Goal: Task Accomplishment & Management: Manage account settings

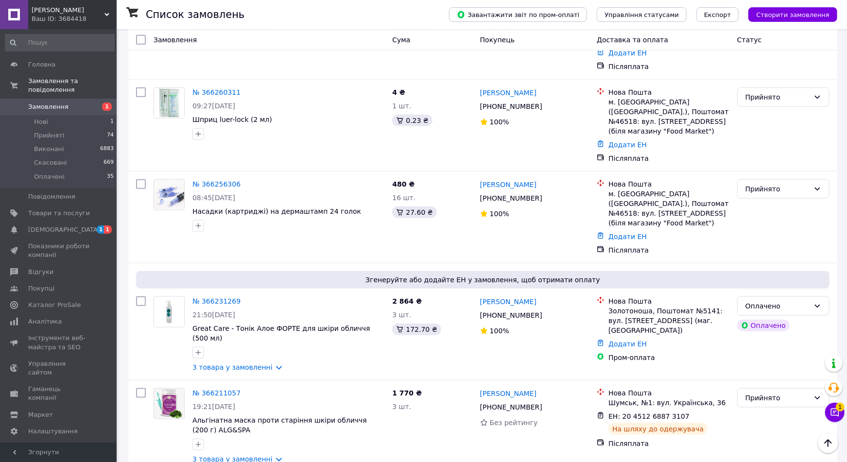
scroll to position [571, 0]
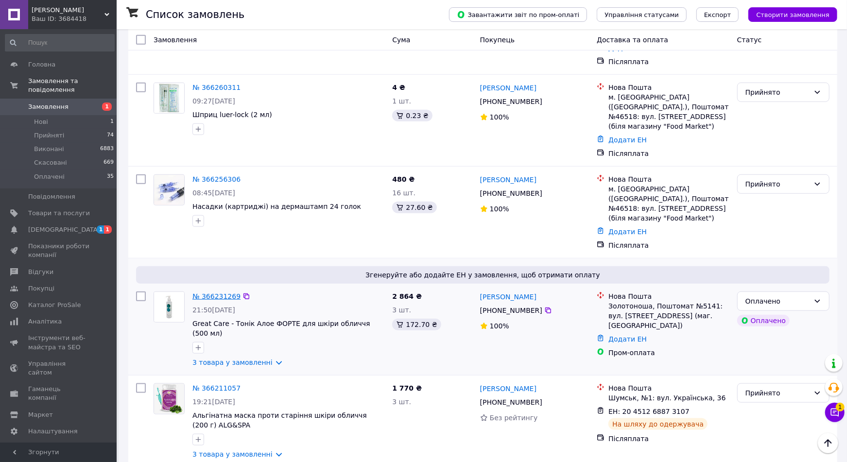
click at [222, 292] on link "№ 366231269" at bounding box center [216, 296] width 48 height 8
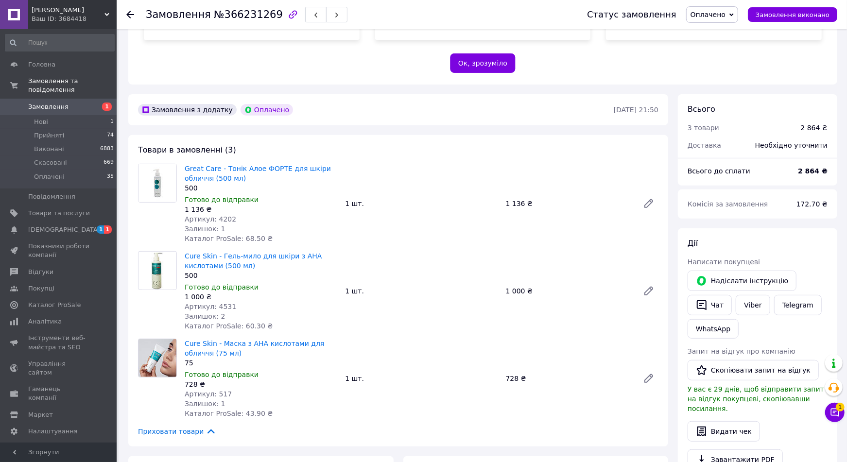
scroll to position [220, 0]
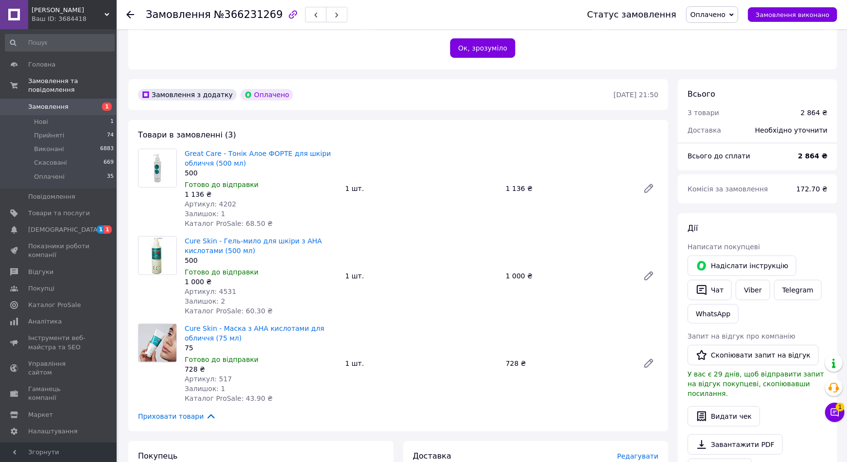
click at [39, 103] on span "Замовлення" at bounding box center [48, 107] width 40 height 9
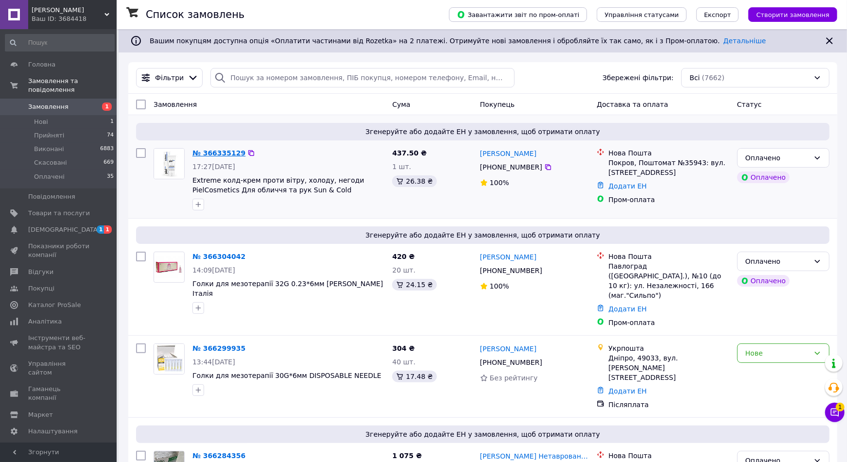
click at [205, 154] on link "№ 366335129" at bounding box center [218, 153] width 53 height 8
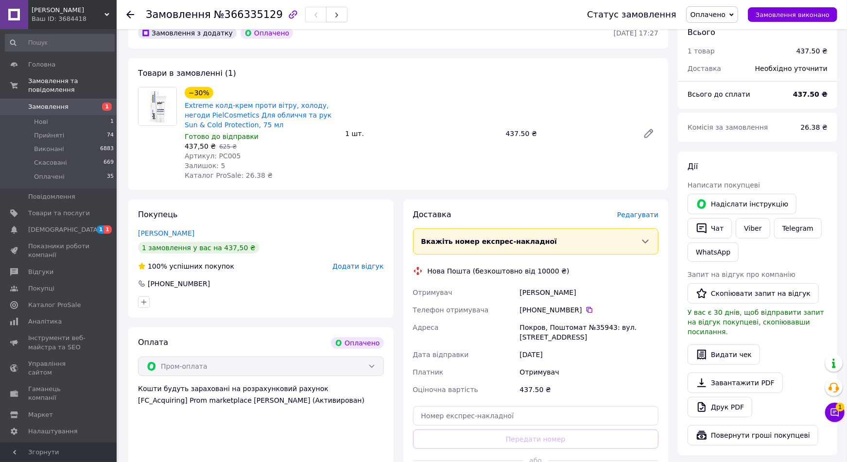
scroll to position [290, 0]
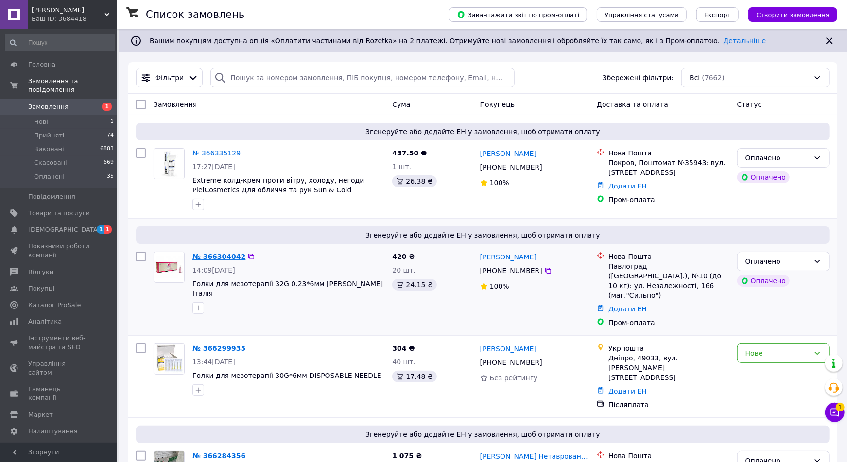
click at [210, 256] on link "№ 366304042" at bounding box center [218, 257] width 53 height 8
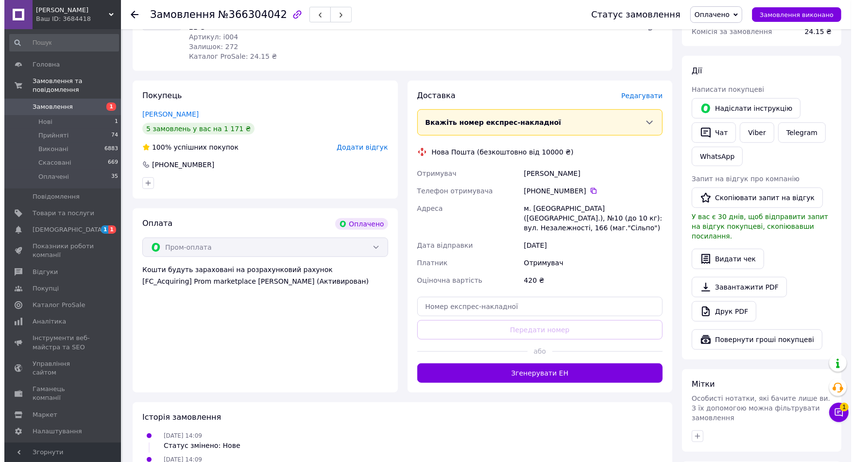
scroll to position [379, 0]
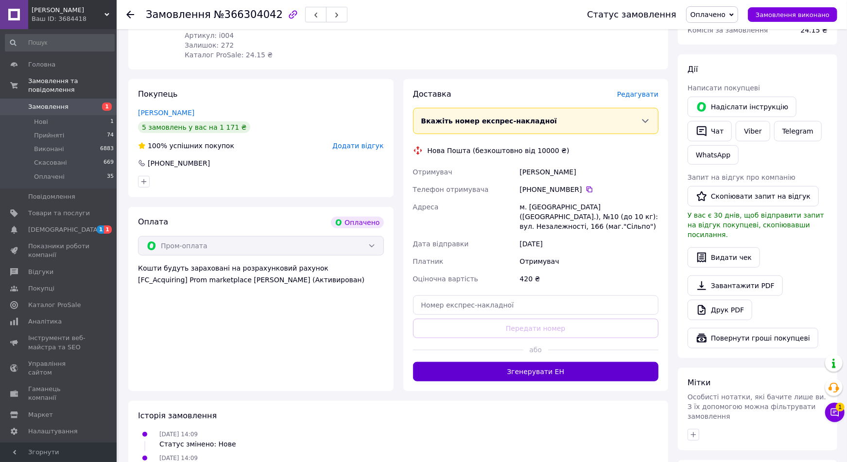
click at [581, 362] on button "Згенерувати ЕН" at bounding box center [536, 371] width 246 height 19
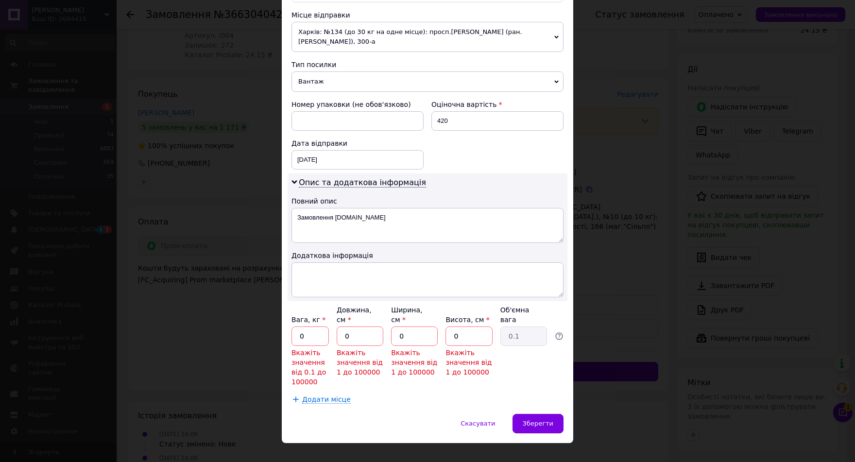
scroll to position [343, 0]
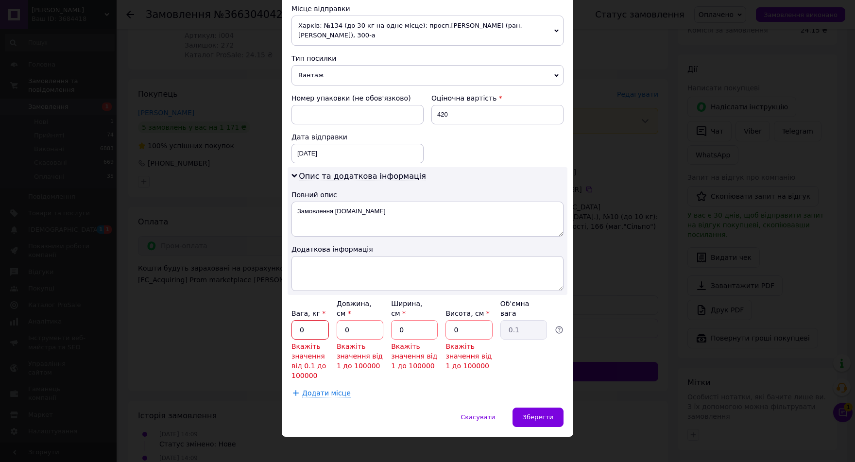
click at [309, 322] on input "0" at bounding box center [309, 329] width 37 height 19
type input "0.5"
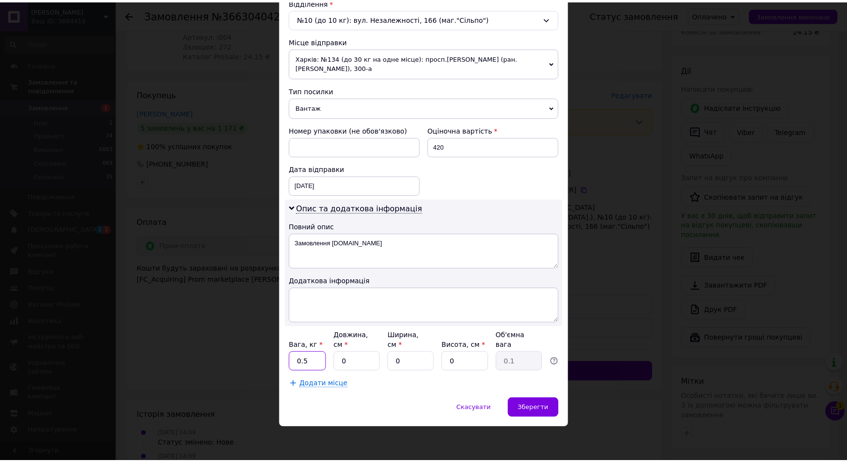
scroll to position [303, 0]
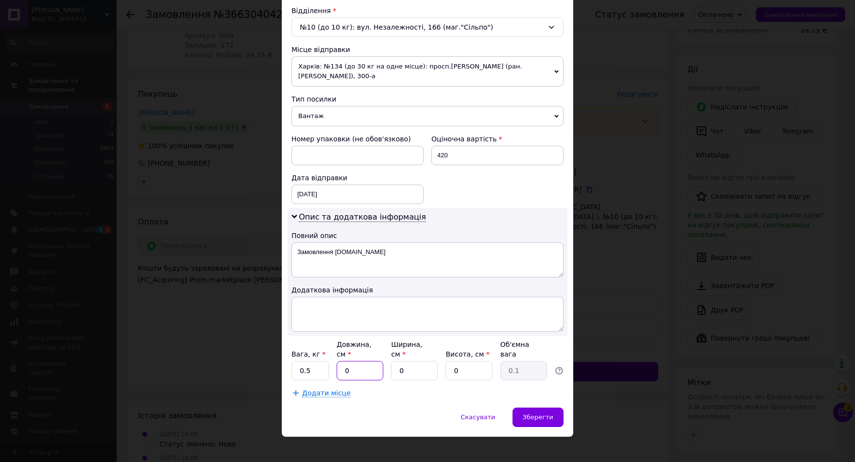
click at [337, 361] on input "0" at bounding box center [360, 370] width 47 height 19
type input "10"
click at [398, 363] on input "0" at bounding box center [414, 370] width 47 height 19
click at [394, 363] on input "0" at bounding box center [414, 370] width 47 height 19
type input "20"
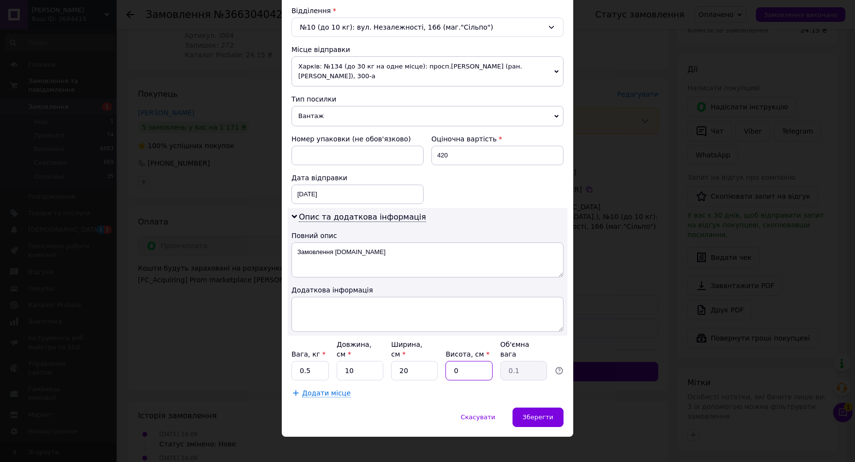
click at [447, 361] on input "0" at bounding box center [468, 370] width 47 height 19
type input "10"
type input "0.5"
type input "10"
click at [528, 413] on span "Зберегти" at bounding box center [538, 416] width 31 height 7
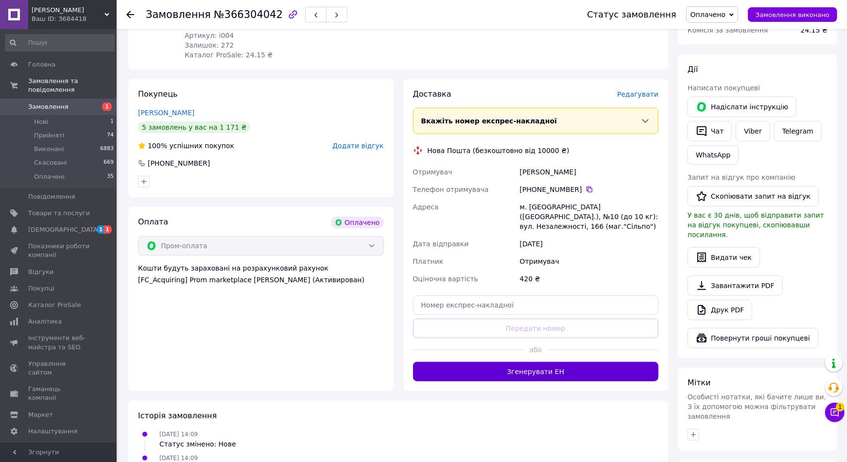
click at [543, 362] on button "Згенерувати ЕН" at bounding box center [536, 371] width 246 height 19
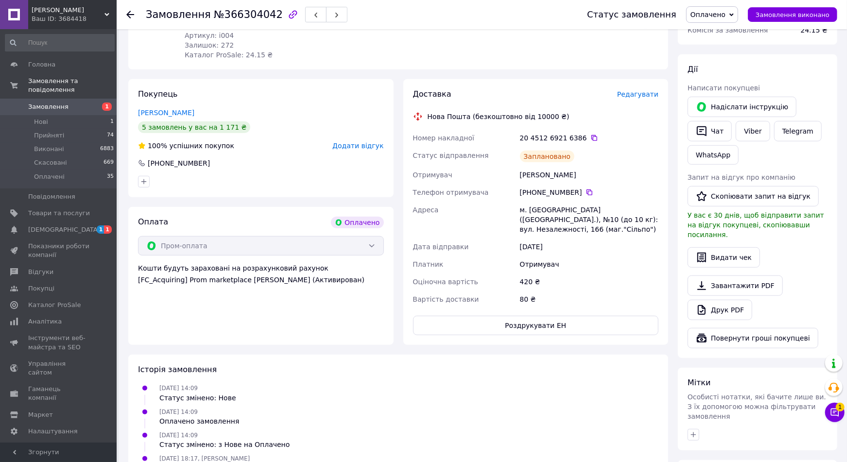
click at [40, 103] on span "Замовлення" at bounding box center [48, 107] width 40 height 9
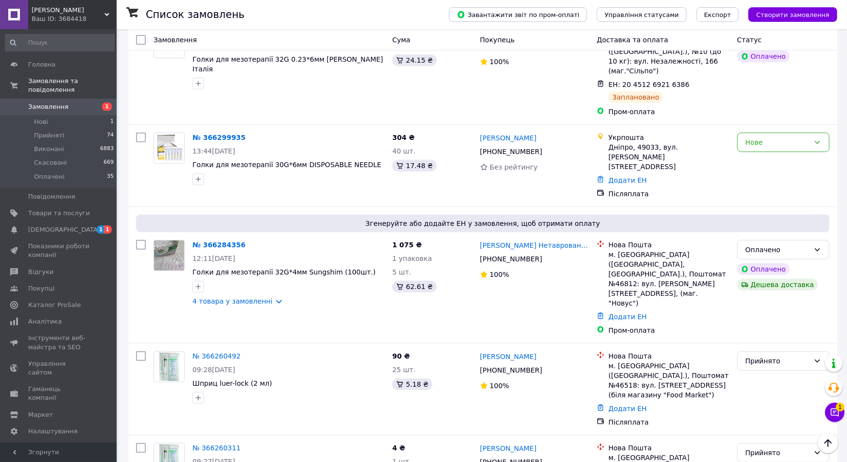
scroll to position [291, 0]
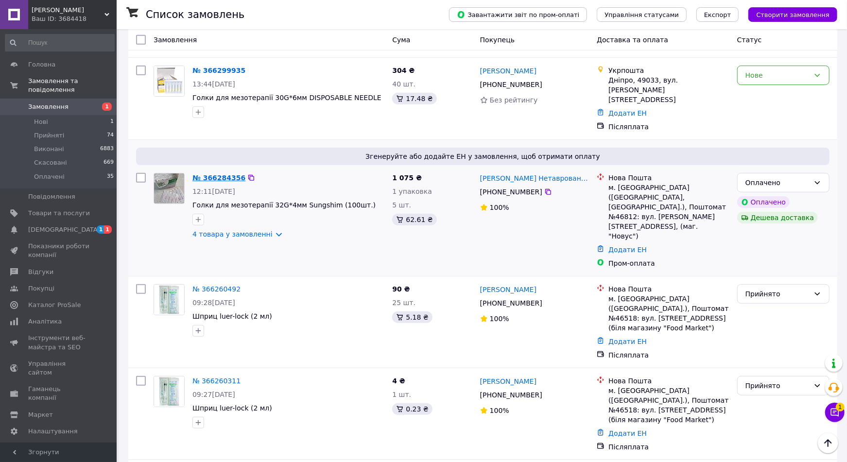
click at [211, 174] on link "№ 366284356" at bounding box center [218, 178] width 53 height 8
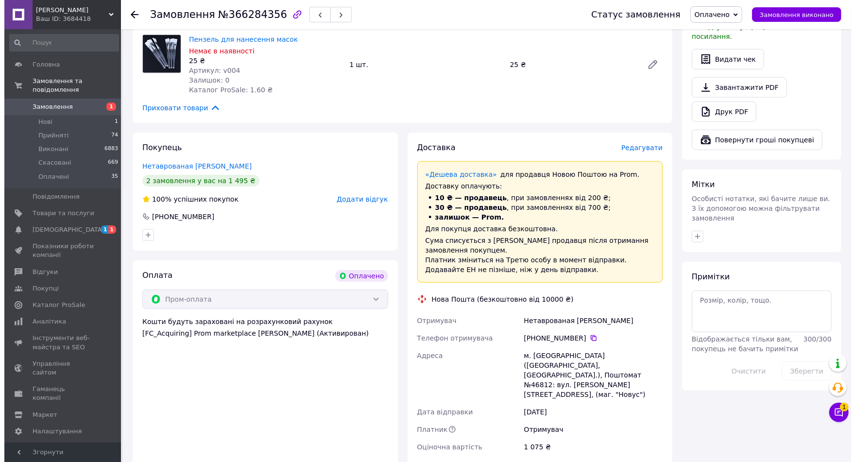
scroll to position [667, 0]
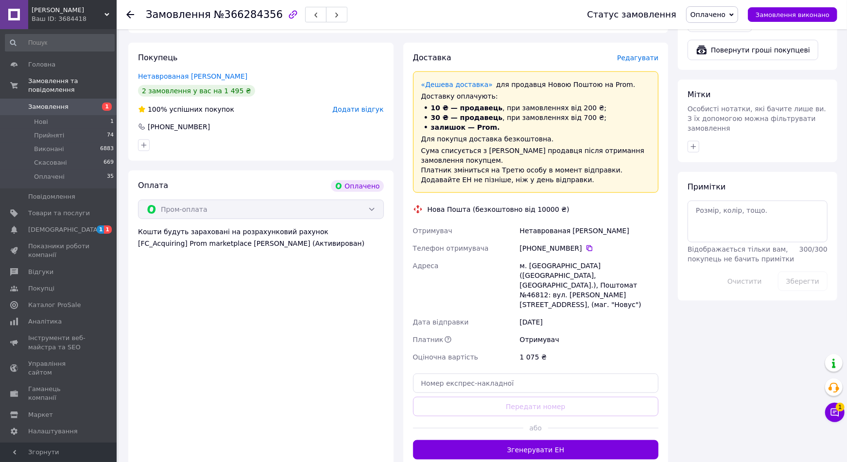
click at [635, 54] on span "Редагувати" at bounding box center [637, 58] width 41 height 8
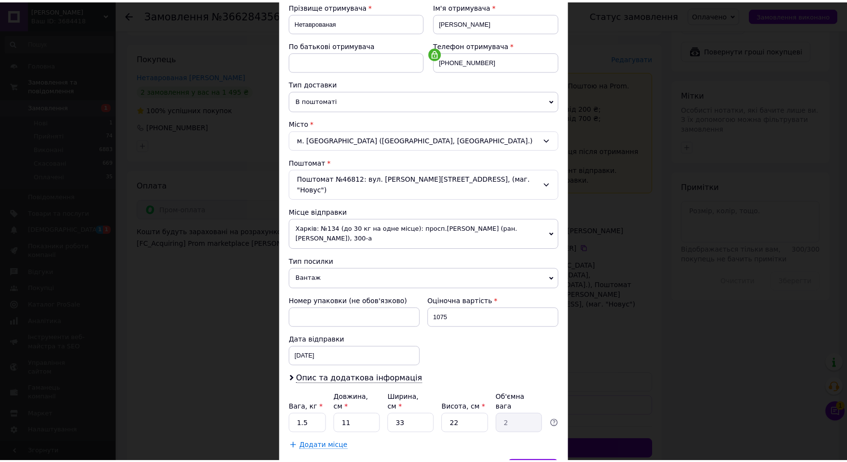
scroll to position [193, 0]
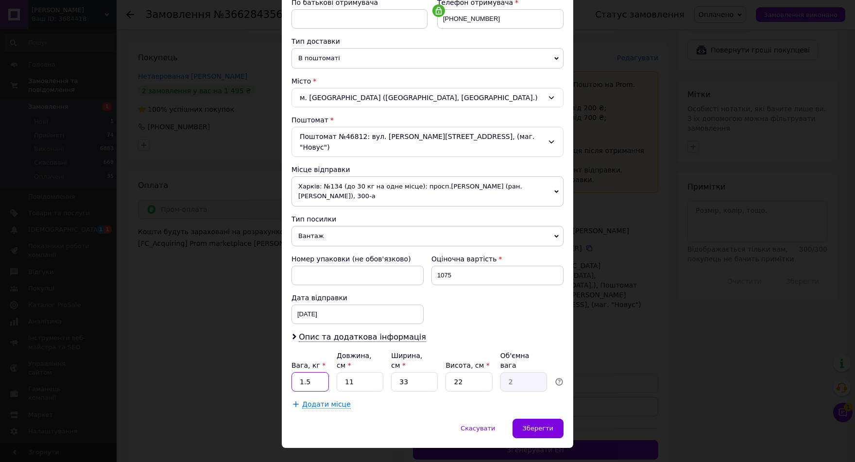
click at [320, 372] on input "1.5" at bounding box center [309, 381] width 37 height 19
click at [416, 372] on input "33" at bounding box center [414, 381] width 47 height 19
type input "3"
type input "0.18"
type input "2"
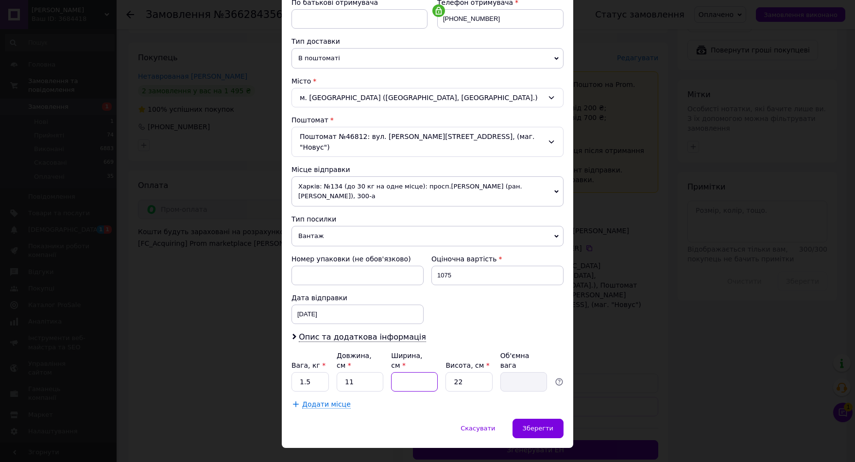
type input "0.12"
type input "22"
type input "1.33"
type input "2"
type input "0.12"
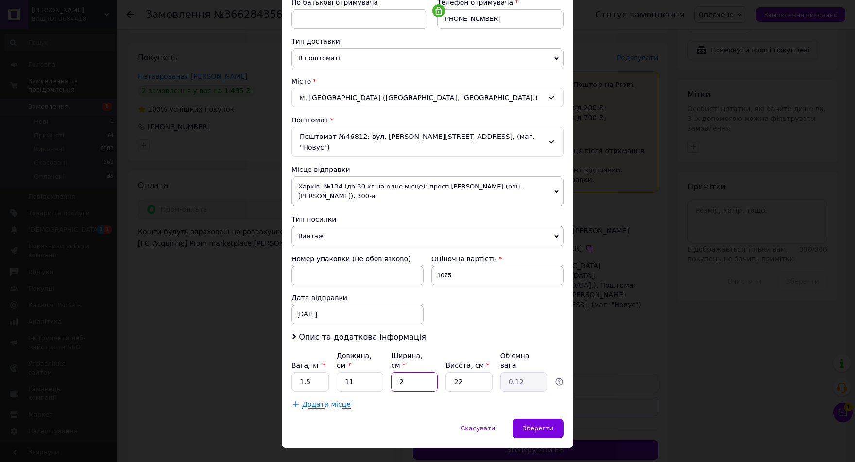
type input "20"
type input "1.21"
type input "20"
click at [368, 372] on input "11" at bounding box center [360, 381] width 47 height 19
type input "1"
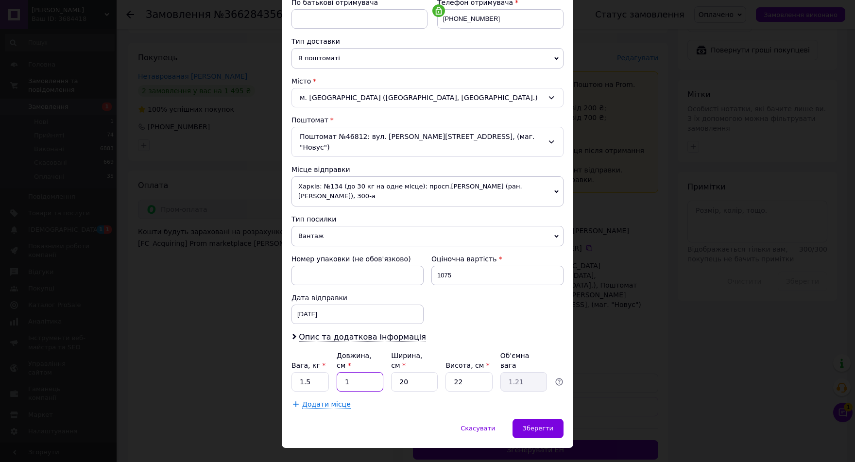
type input "0.11"
type input "10"
type input "1.1"
type input "10"
click at [464, 372] on input "22" at bounding box center [468, 381] width 47 height 19
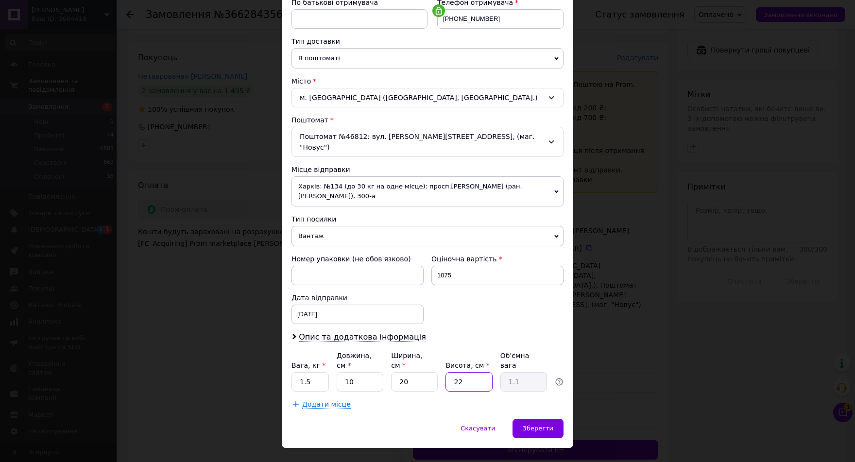
type input "2"
type input "0.1"
type input "20"
type input "1"
type input "20"
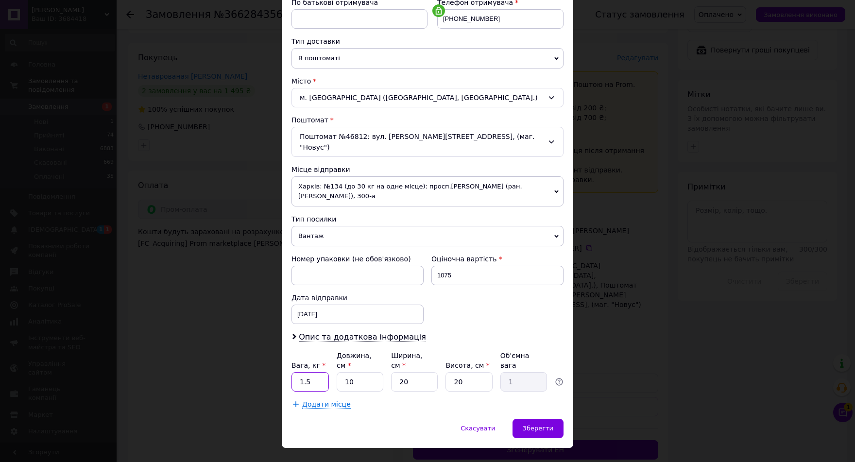
click at [313, 372] on input "1.5" at bounding box center [309, 381] width 37 height 19
type input "1"
click at [544, 425] on span "Зберегти" at bounding box center [538, 428] width 31 height 7
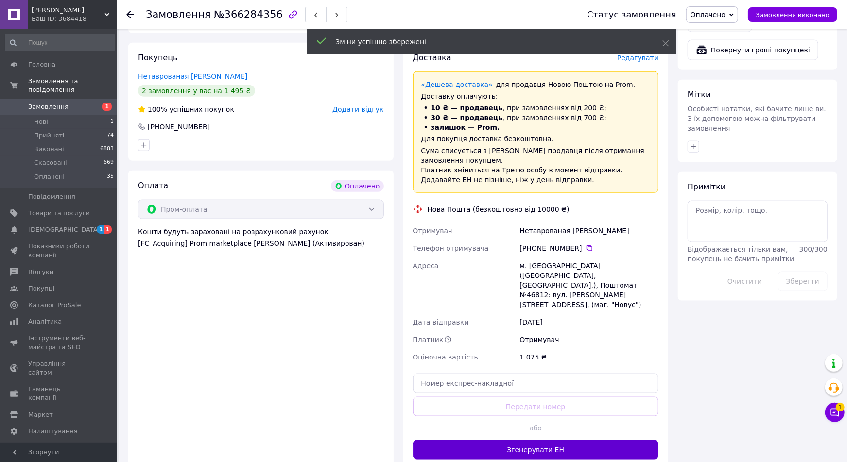
click at [527, 440] on button "Згенерувати ЕН" at bounding box center [536, 449] width 246 height 19
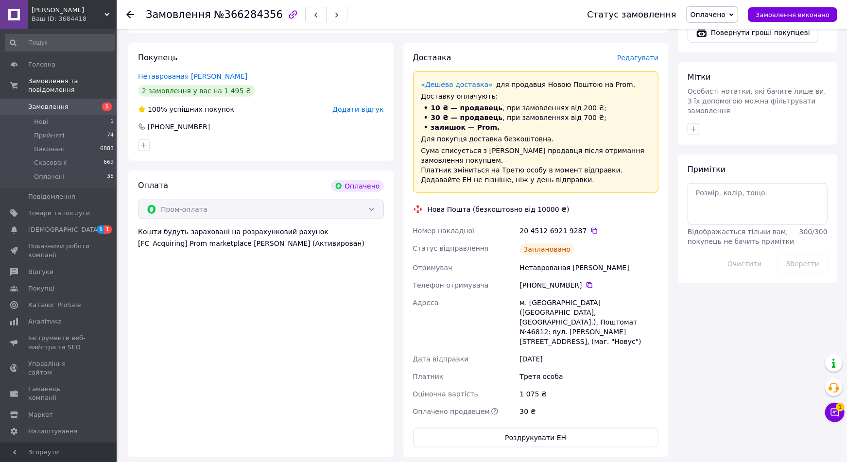
click at [34, 103] on span "Замовлення" at bounding box center [48, 107] width 40 height 9
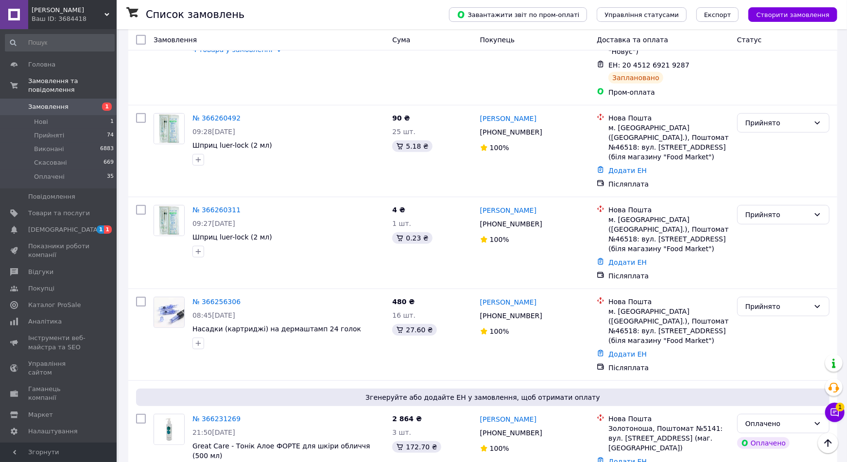
scroll to position [478, 0]
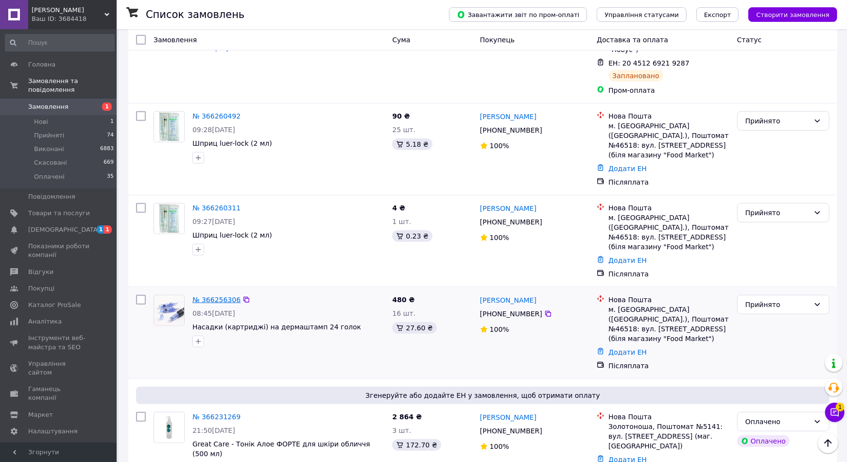
click at [203, 296] on link "№ 366256306" at bounding box center [216, 300] width 48 height 8
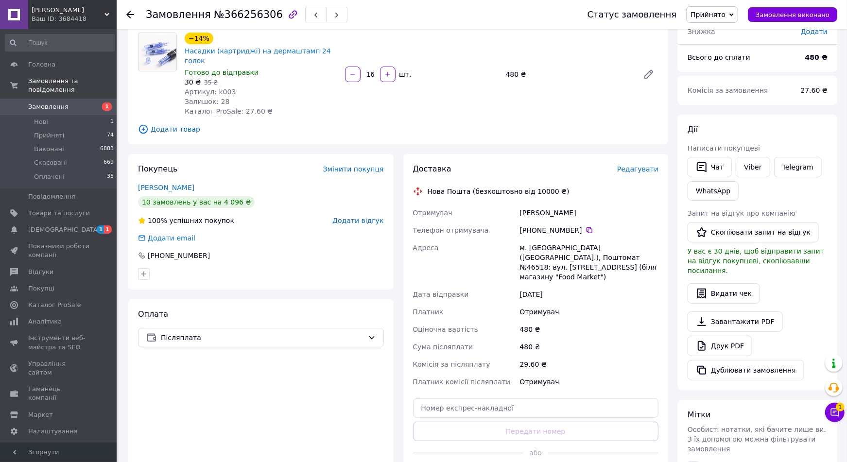
scroll to position [77, 0]
click at [350, 331] on span "Післяплата" at bounding box center [262, 336] width 203 height 11
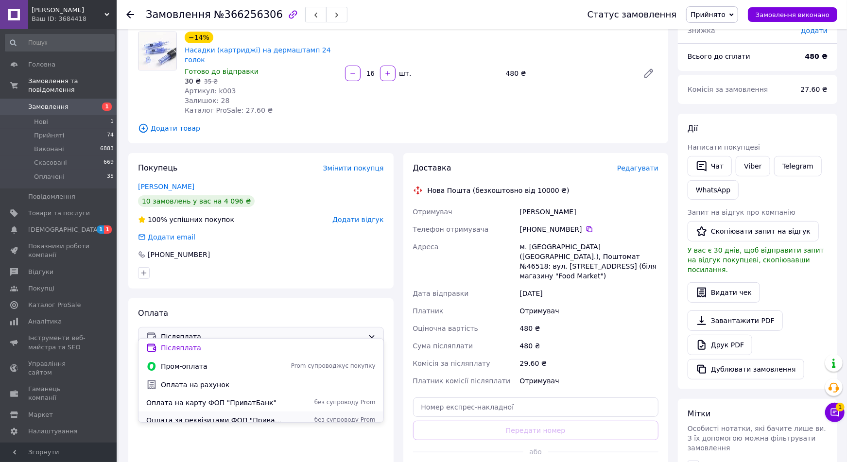
click at [230, 415] on span "Оплата за реквізитами ФОП "ПриватБанк"" at bounding box center [214, 420] width 136 height 10
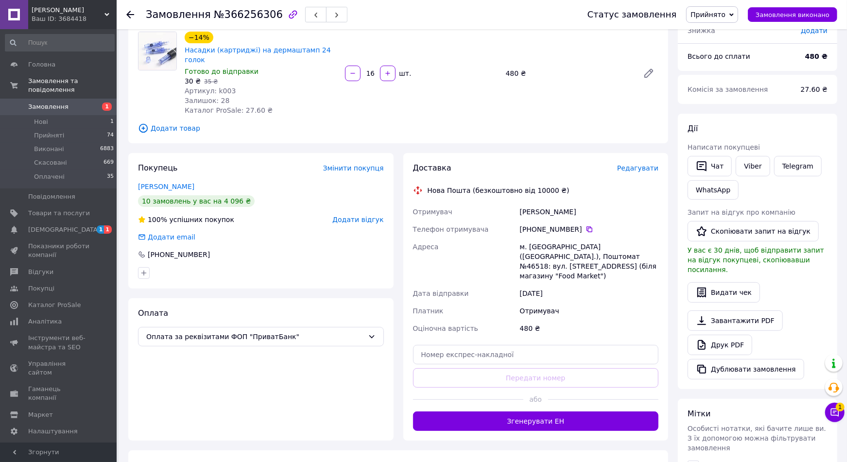
click at [725, 11] on span "Прийнято" at bounding box center [707, 15] width 35 height 8
click at [721, 58] on li "Оплачено" at bounding box center [711, 63] width 51 height 15
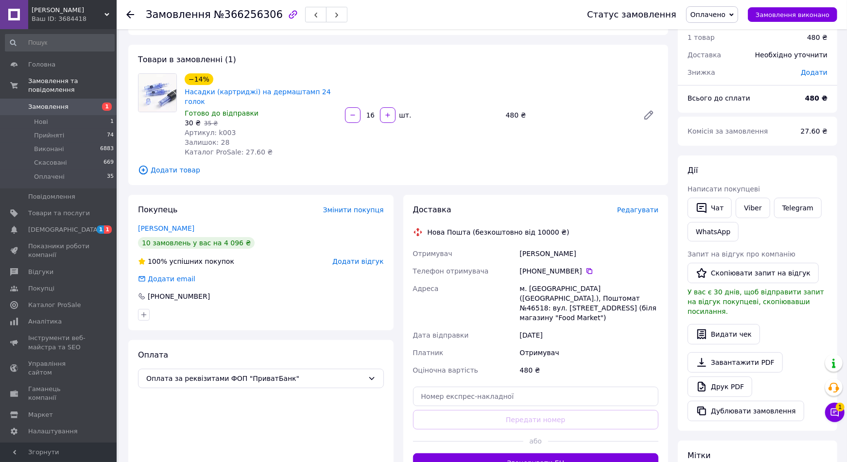
scroll to position [0, 0]
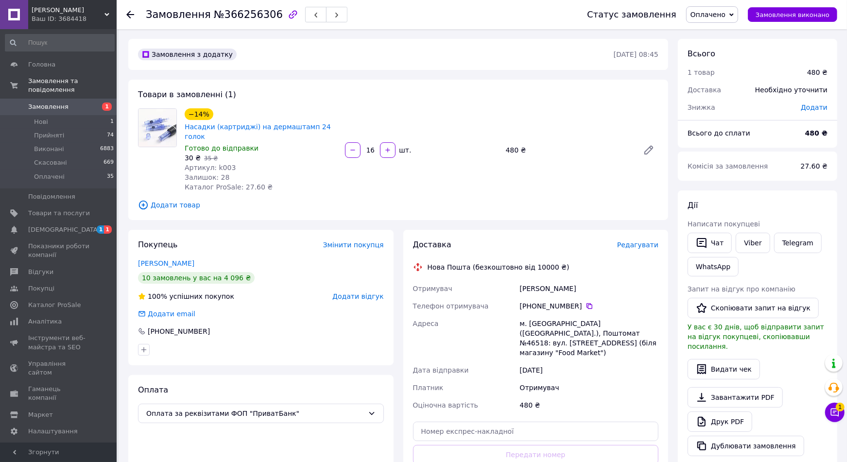
click at [46, 103] on span "Замовлення" at bounding box center [48, 107] width 40 height 9
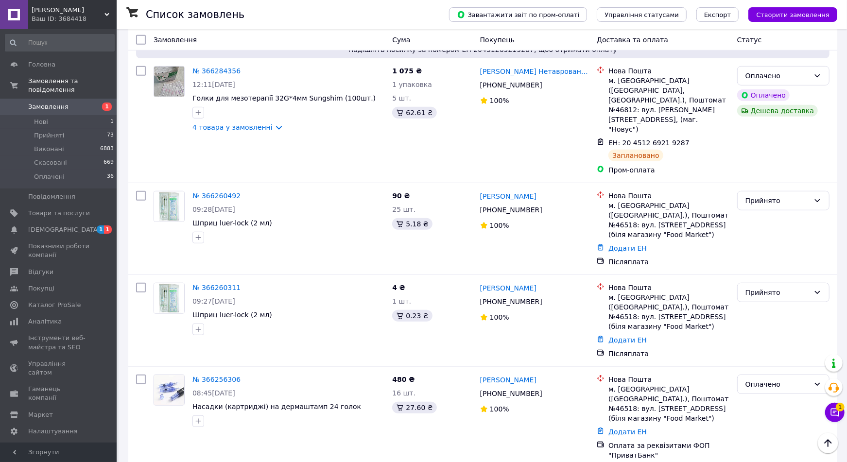
scroll to position [408, 0]
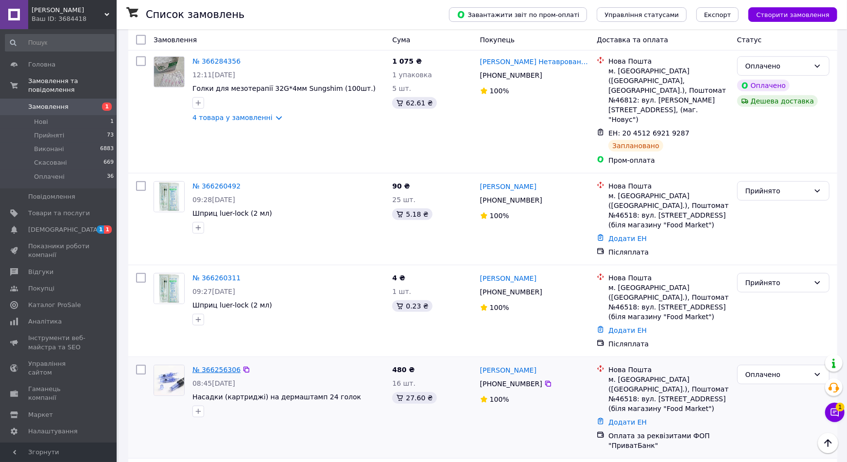
click at [212, 366] on link "№ 366256306" at bounding box center [216, 370] width 48 height 8
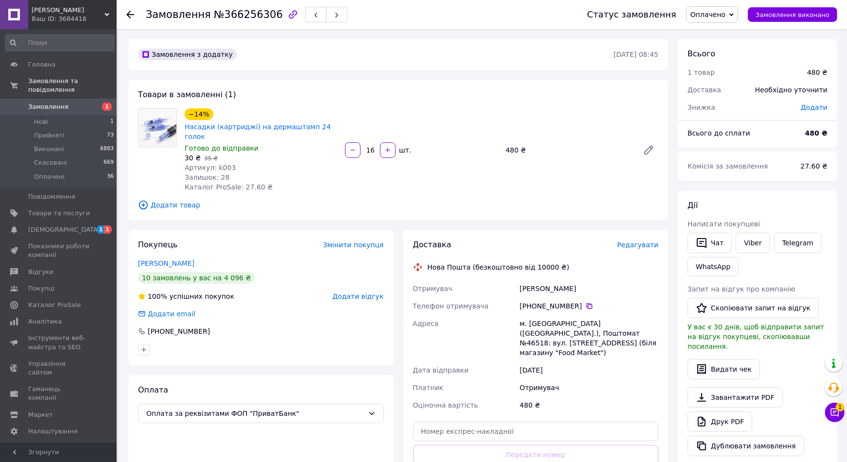
click at [645, 241] on span "Редагувати" at bounding box center [637, 245] width 41 height 8
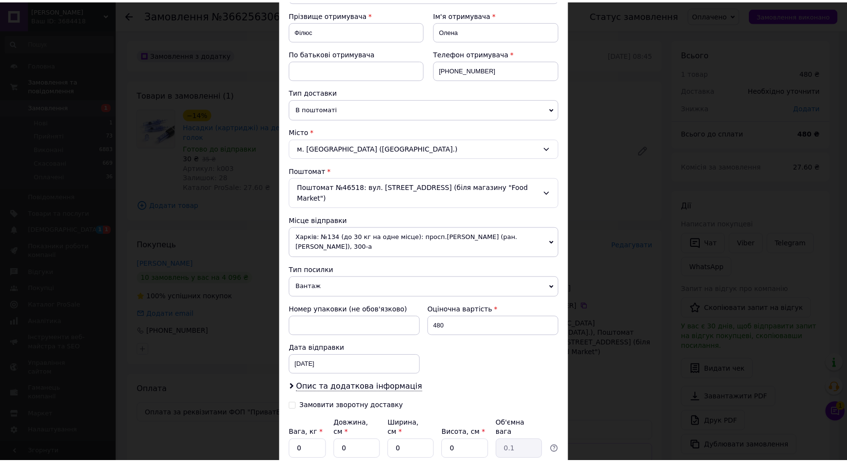
scroll to position [211, 0]
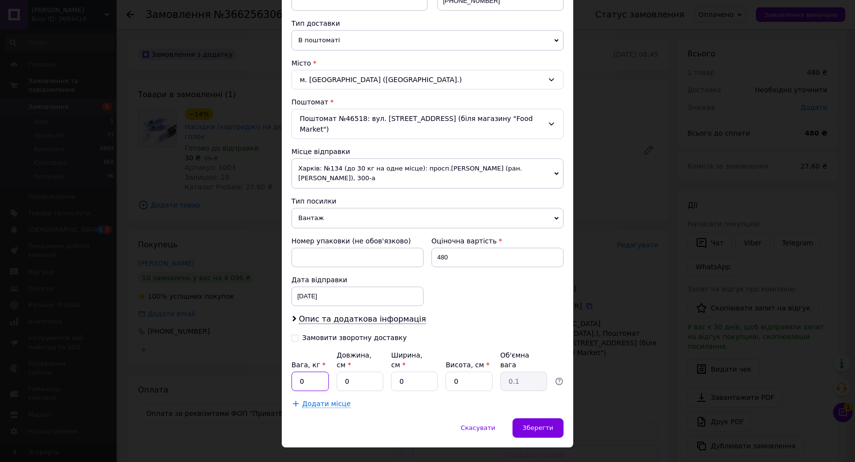
click at [304, 372] on input "0" at bounding box center [309, 381] width 37 height 19
type input "0.5"
click at [342, 372] on input "0" at bounding box center [360, 381] width 47 height 19
type input "10"
click at [394, 372] on input "0" at bounding box center [414, 381] width 47 height 19
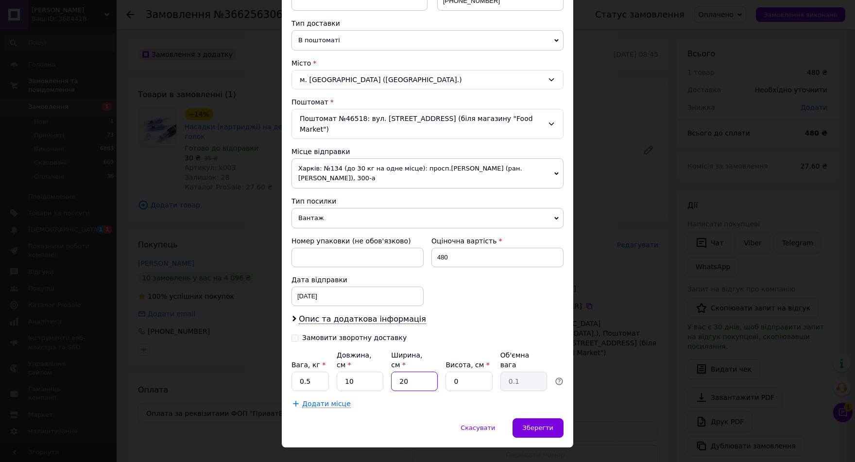
type input "20"
click at [448, 372] on input "0" at bounding box center [468, 381] width 47 height 19
type input "20"
type input "1"
click at [457, 372] on input "20" at bounding box center [468, 381] width 47 height 19
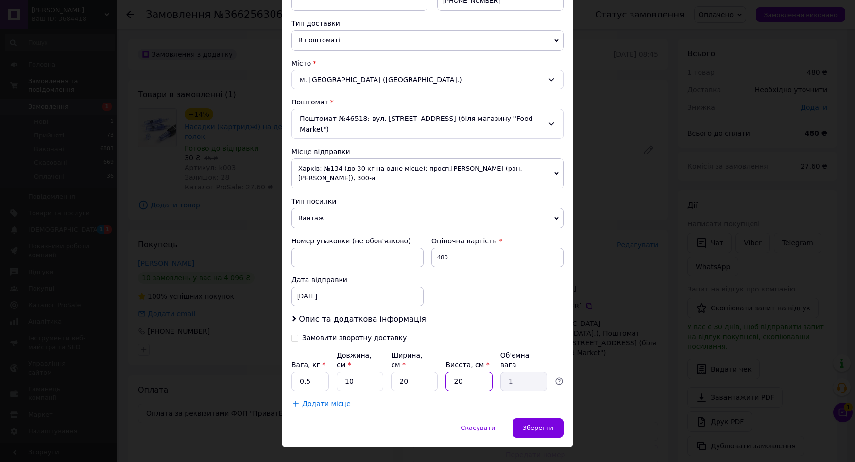
type input "0"
type input "0.1"
type input "10"
type input "0.5"
type input "10"
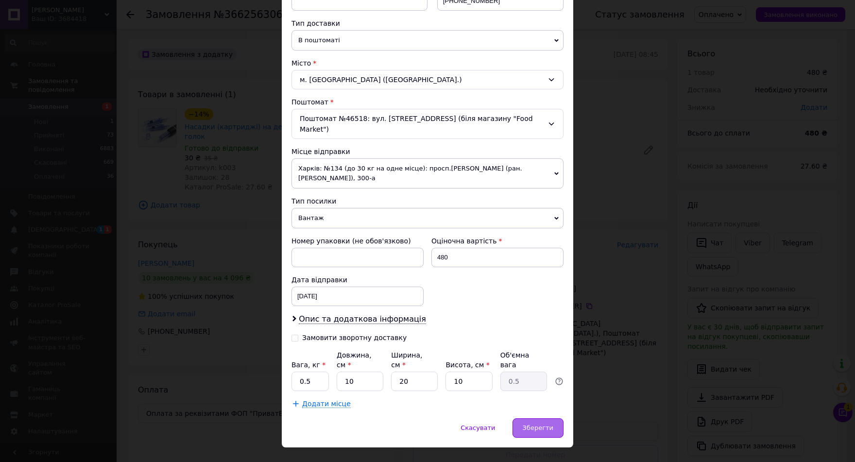
click at [535, 418] on div "Зберегти" at bounding box center [538, 427] width 51 height 19
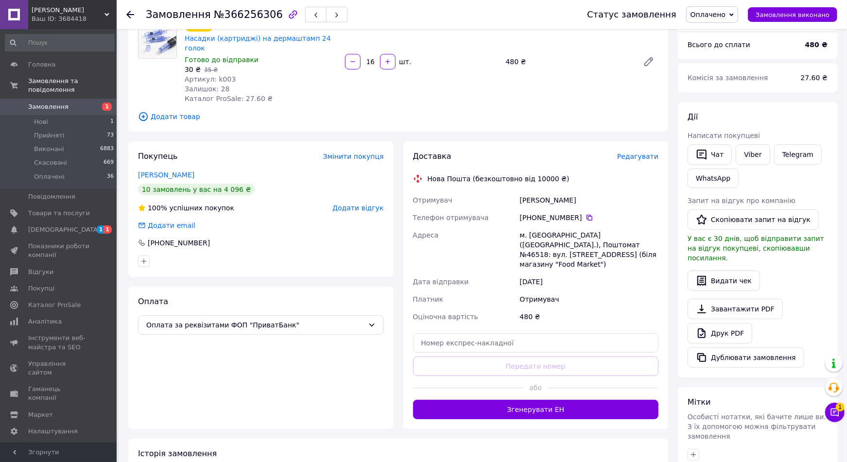
scroll to position [90, 0]
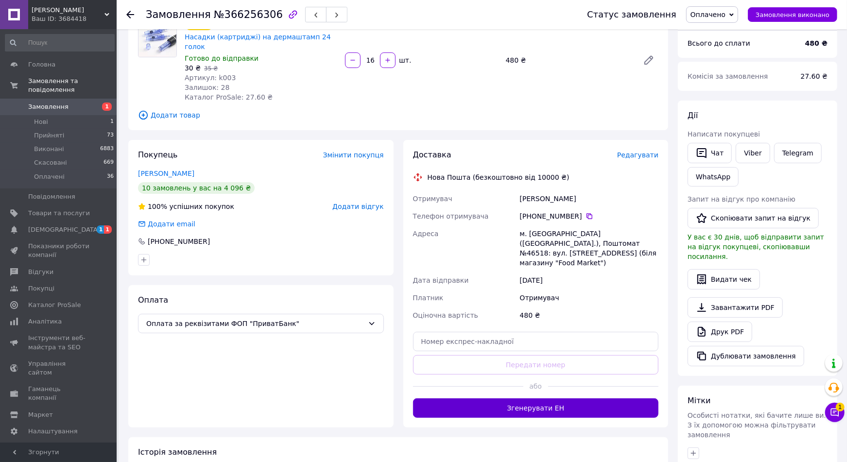
click at [527, 398] on button "Згенерувати ЕН" at bounding box center [536, 407] width 246 height 19
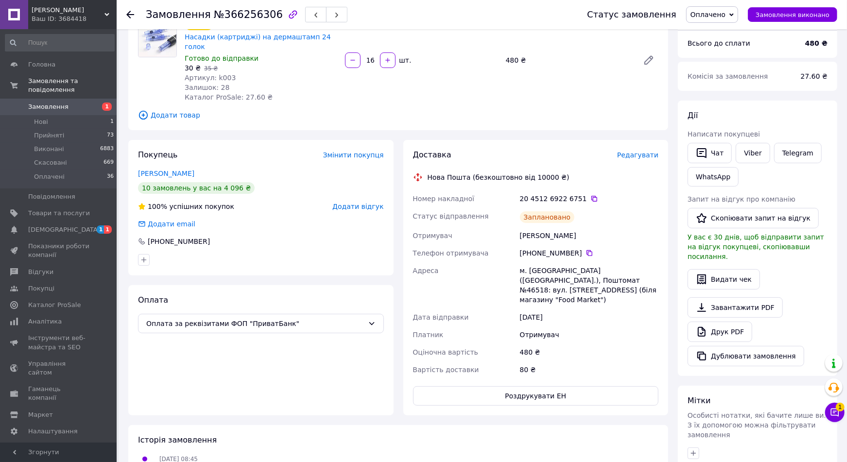
click at [53, 103] on span "Замовлення" at bounding box center [48, 107] width 40 height 9
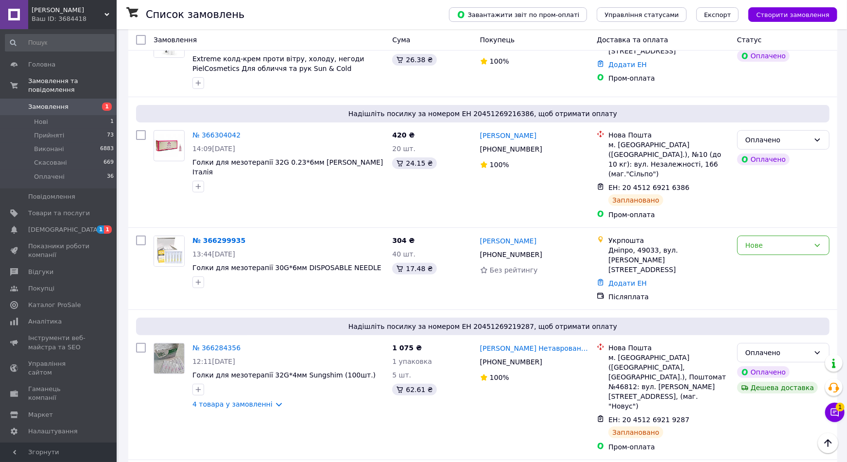
scroll to position [119, 0]
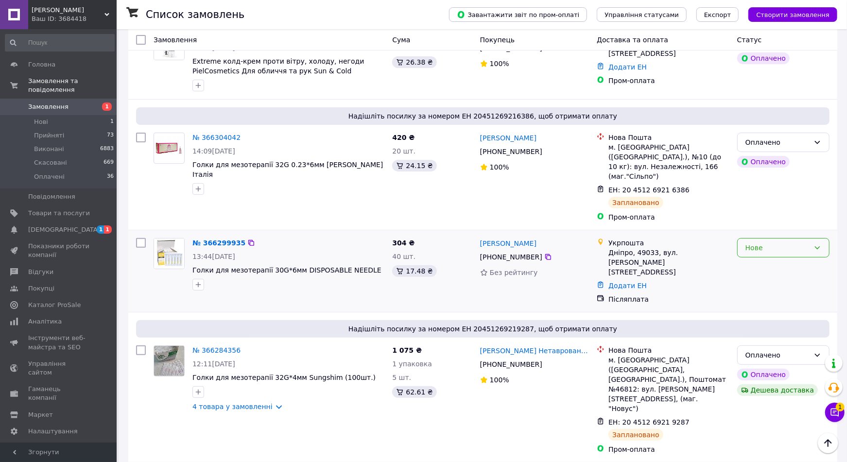
click at [812, 239] on div "Нове" at bounding box center [783, 247] width 92 height 19
click at [785, 260] on li "Прийнято" at bounding box center [782, 259] width 91 height 17
click at [202, 239] on link "№ 366299935" at bounding box center [216, 243] width 48 height 8
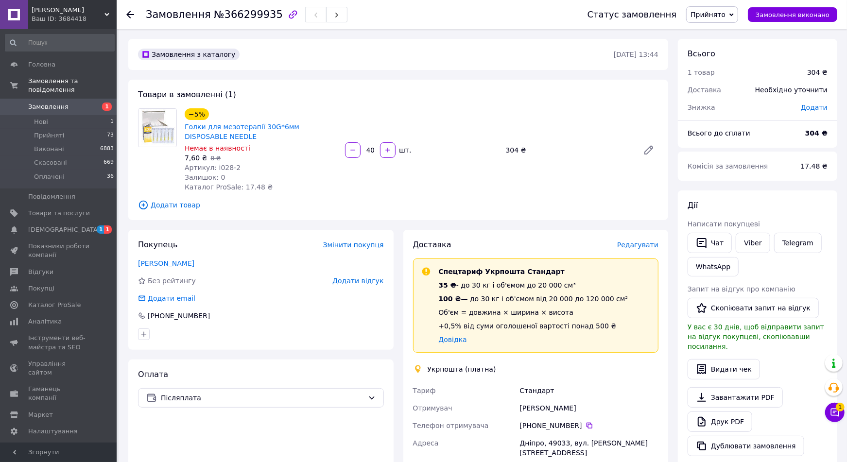
click at [650, 245] on span "Редагувати" at bounding box center [637, 245] width 41 height 8
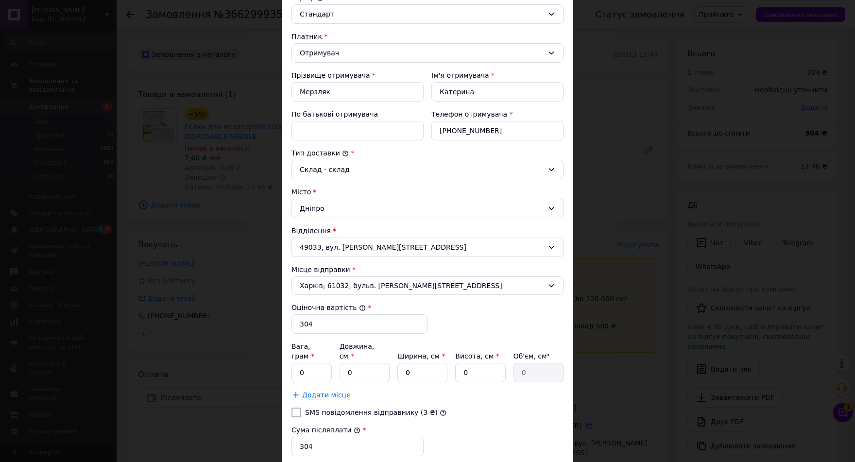
scroll to position [163, 0]
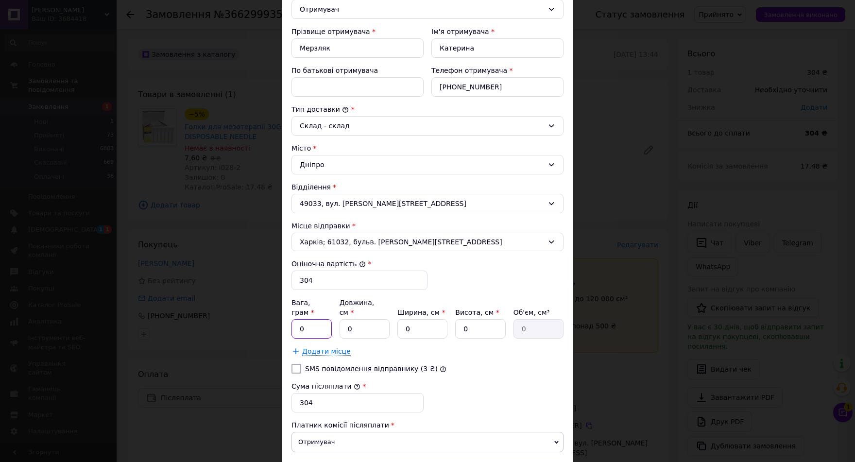
click at [321, 323] on input "0" at bounding box center [311, 328] width 40 height 19
type input "0"
type input "200"
click at [435, 379] on div "Сума післяплати * 304" at bounding box center [428, 396] width 280 height 39
click at [342, 320] on input "0" at bounding box center [365, 328] width 50 height 19
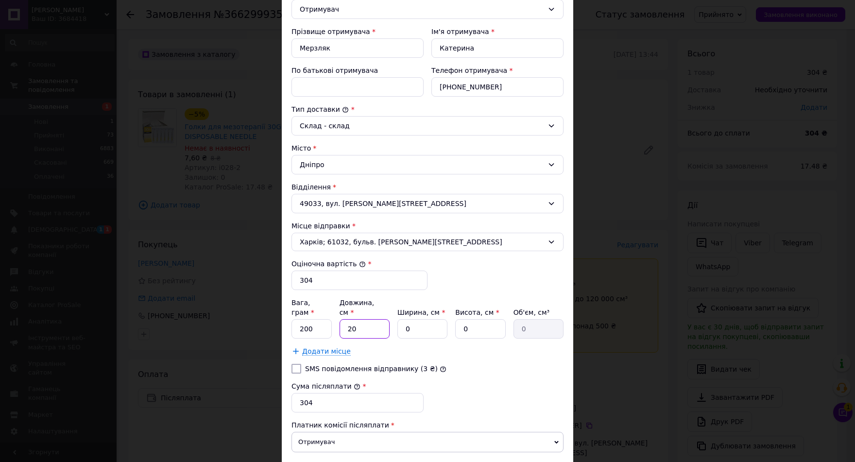
type input "20"
click at [402, 320] on input "0" at bounding box center [422, 328] width 50 height 19
type input "20"
click at [455, 319] on input "0" at bounding box center [480, 328] width 50 height 19
type input "10"
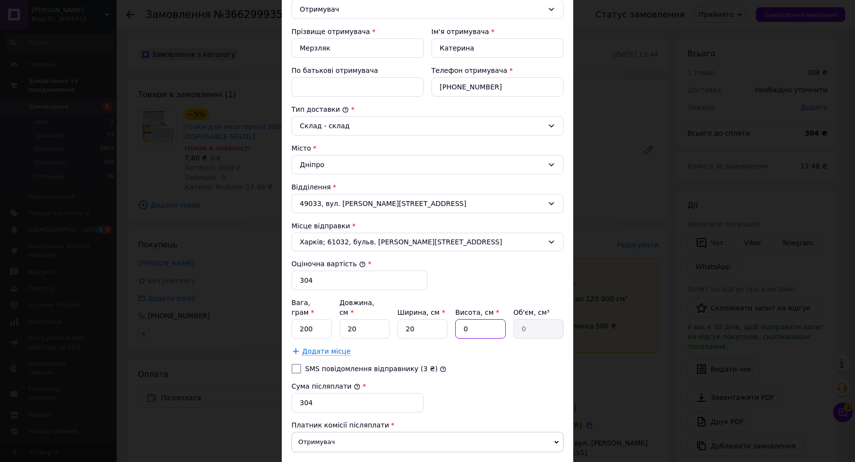
type input "4000"
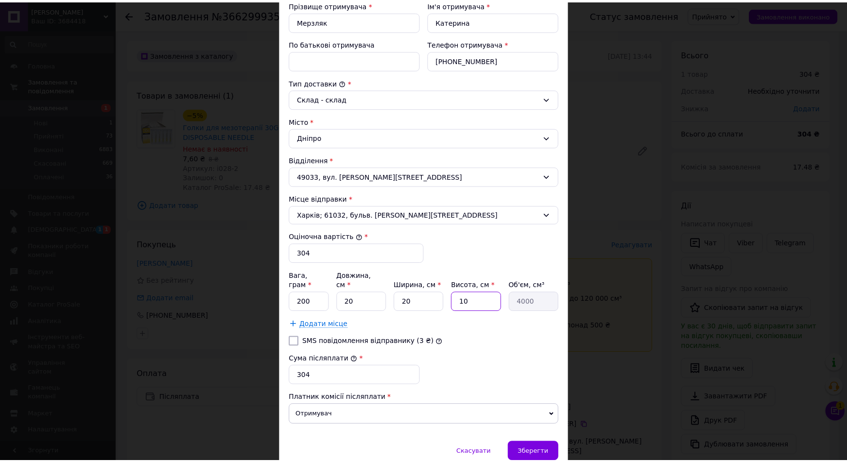
scroll to position [225, 0]
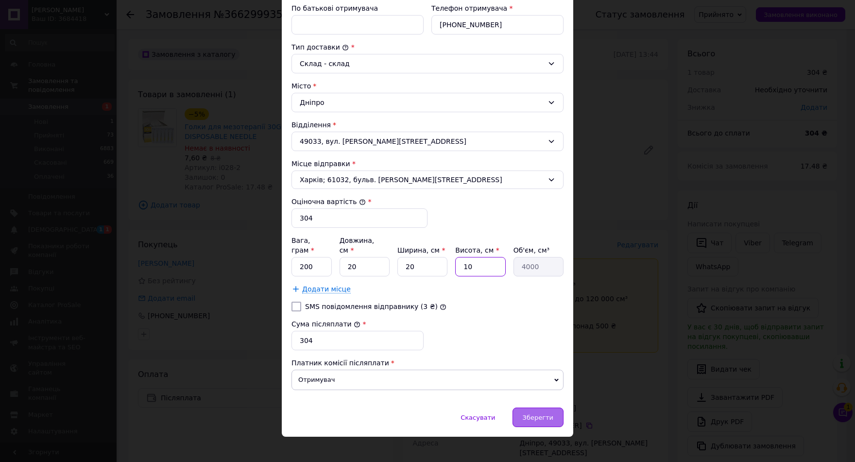
type input "10"
click at [534, 414] on span "Зберегти" at bounding box center [538, 417] width 31 height 7
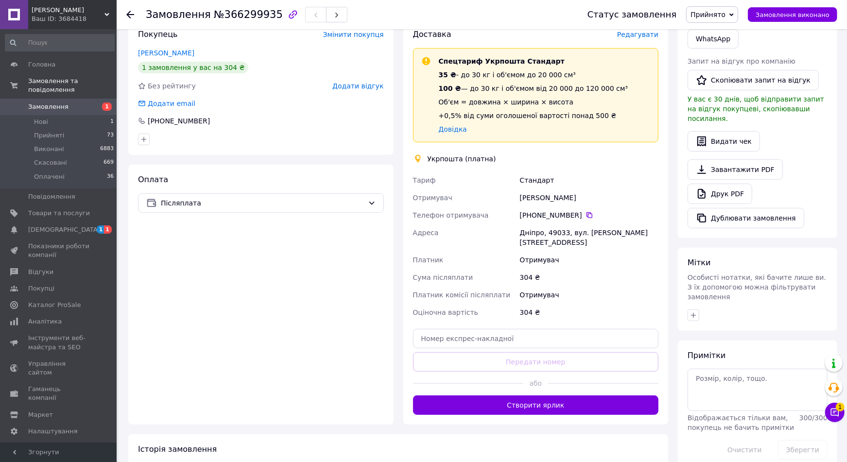
scroll to position [211, 0]
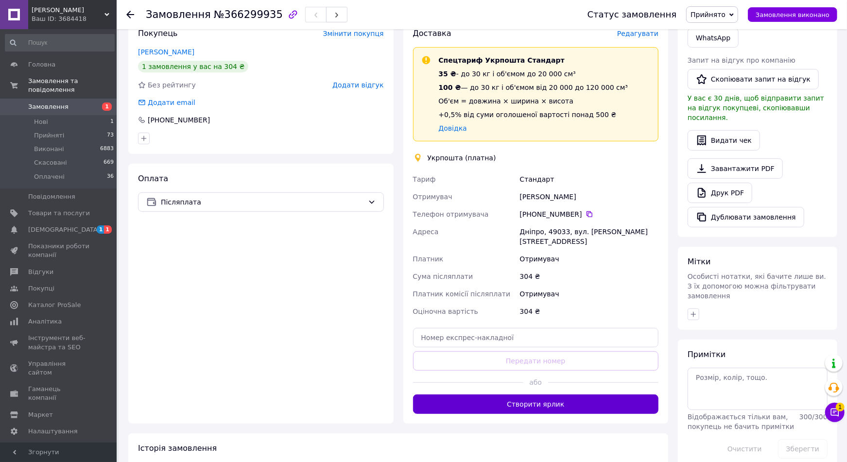
click at [588, 395] on button "Створити ярлик" at bounding box center [536, 403] width 246 height 19
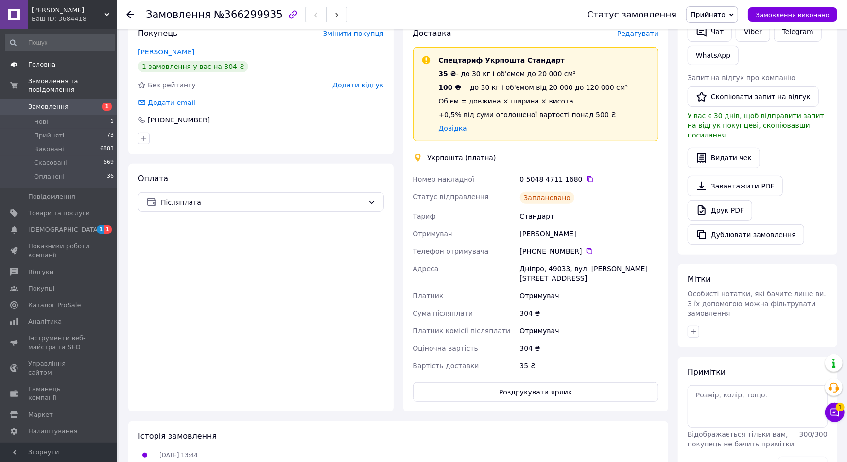
click at [29, 67] on span "Головна" at bounding box center [41, 64] width 27 height 9
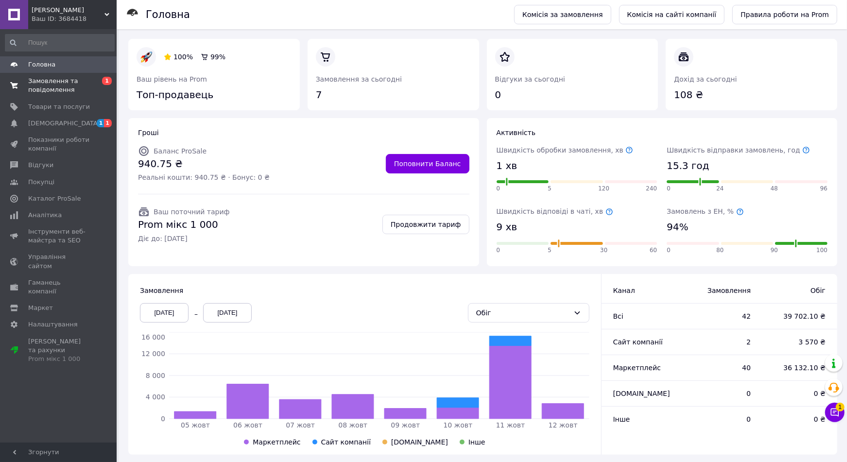
click at [46, 81] on span "Замовлення та повідомлення" at bounding box center [59, 85] width 62 height 17
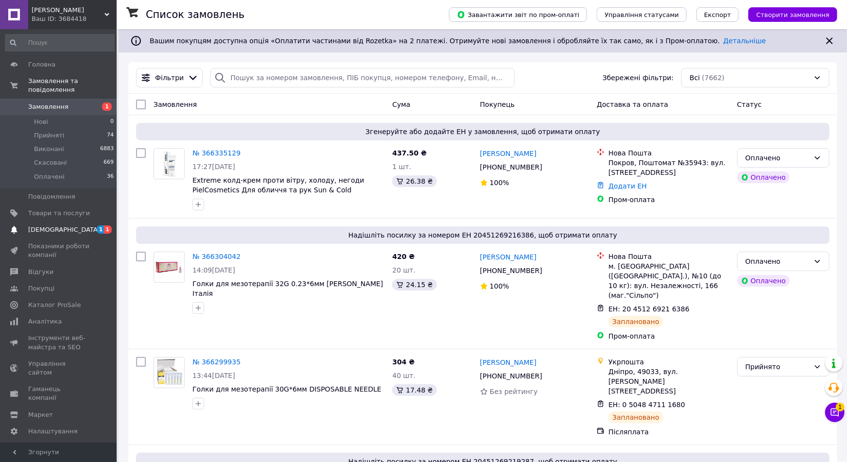
click at [46, 225] on span "[DEMOGRAPHIC_DATA]" at bounding box center [64, 229] width 72 height 9
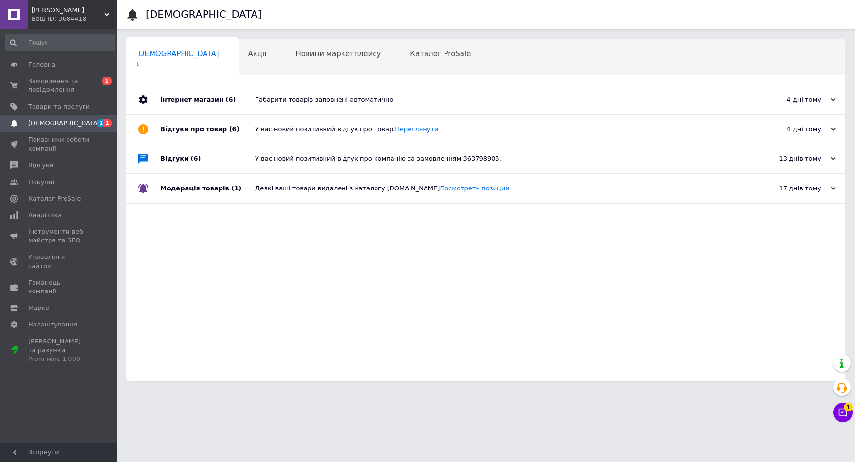
click at [35, 125] on span "[DEMOGRAPHIC_DATA]" at bounding box center [64, 123] width 72 height 9
click at [52, 278] on span "Гаманець компанії" at bounding box center [59, 286] width 62 height 17
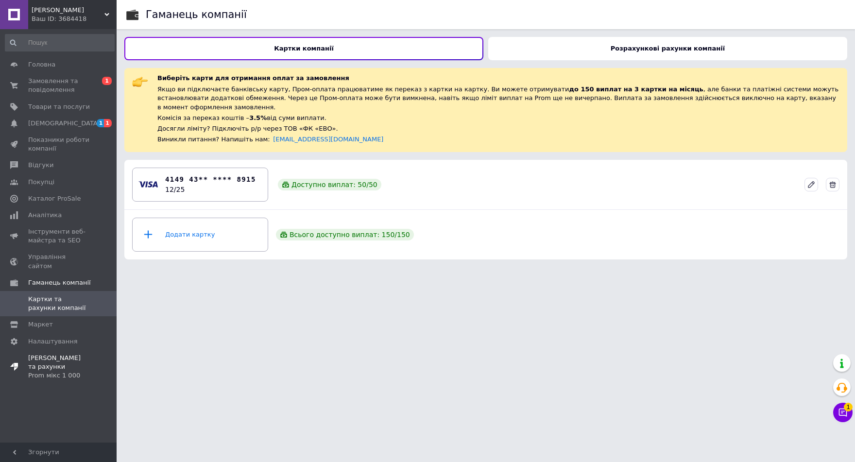
click at [59, 354] on span "[PERSON_NAME] та рахунки Prom мікс 1 000" at bounding box center [59, 367] width 62 height 27
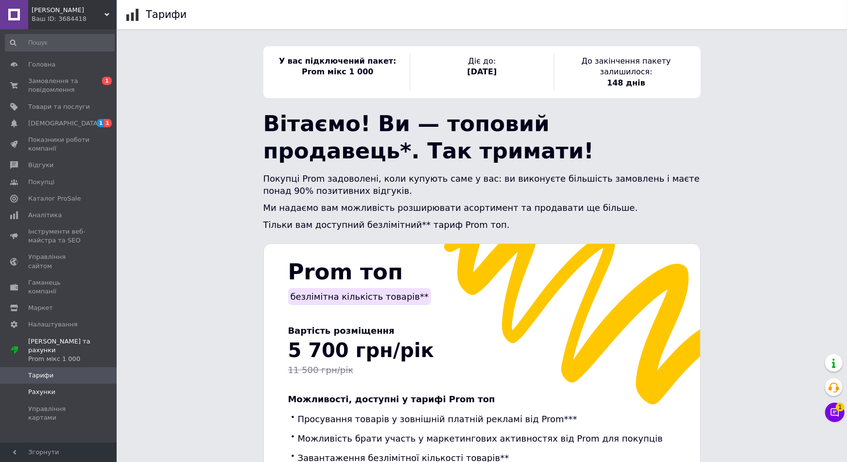
click at [57, 388] on span "Рахунки" at bounding box center [59, 392] width 62 height 9
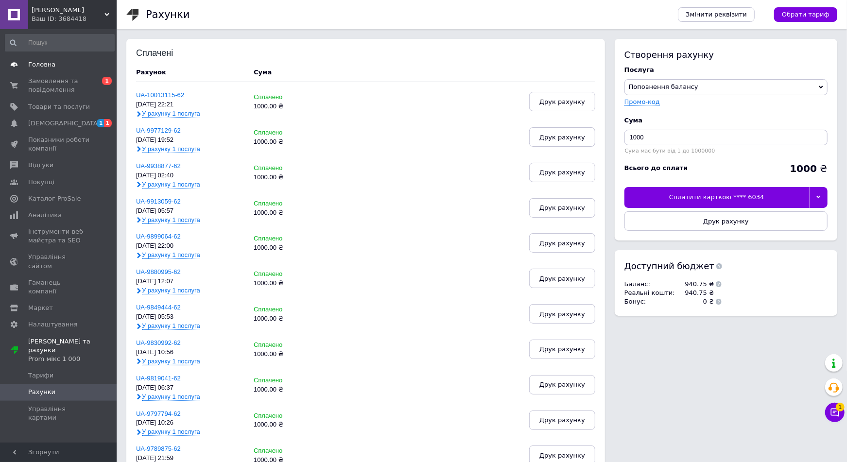
click at [33, 66] on span "Головна" at bounding box center [41, 64] width 27 height 9
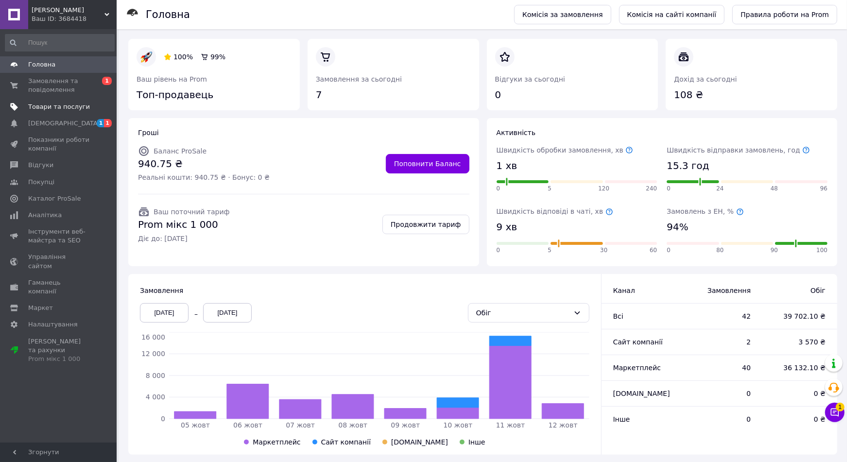
click at [49, 107] on span "Товари та послуги" at bounding box center [59, 107] width 62 height 9
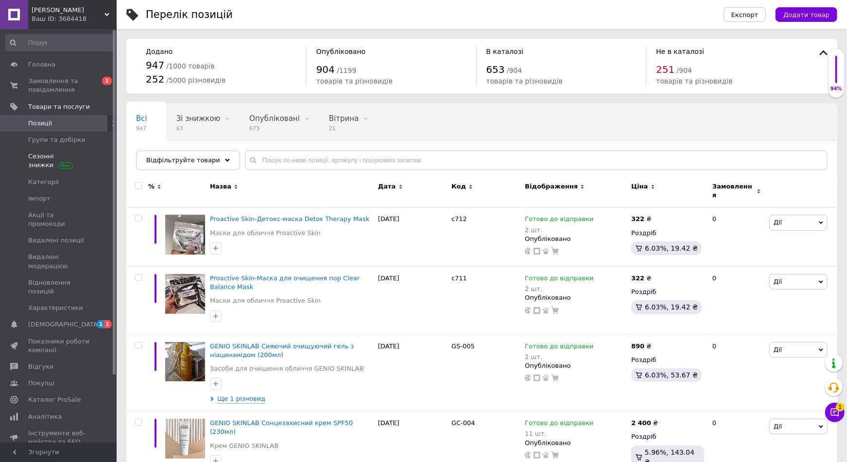
click at [44, 158] on span "Сезонні знижки" at bounding box center [59, 160] width 62 height 17
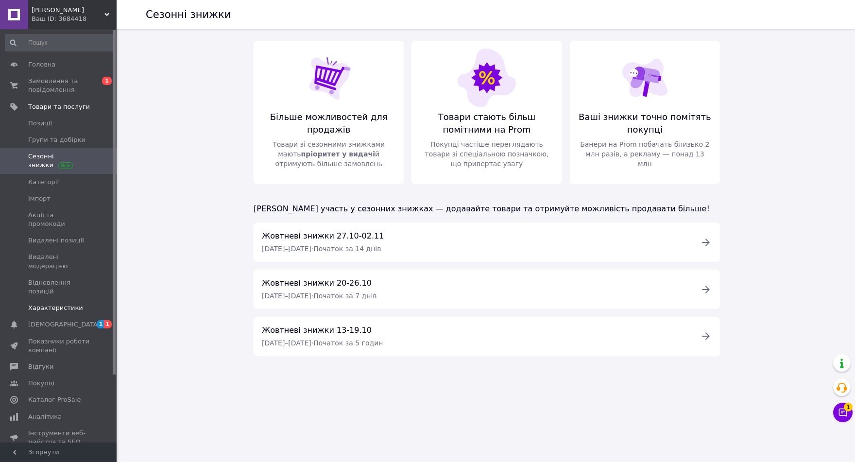
click at [47, 304] on span "Характеристики" at bounding box center [55, 308] width 55 height 9
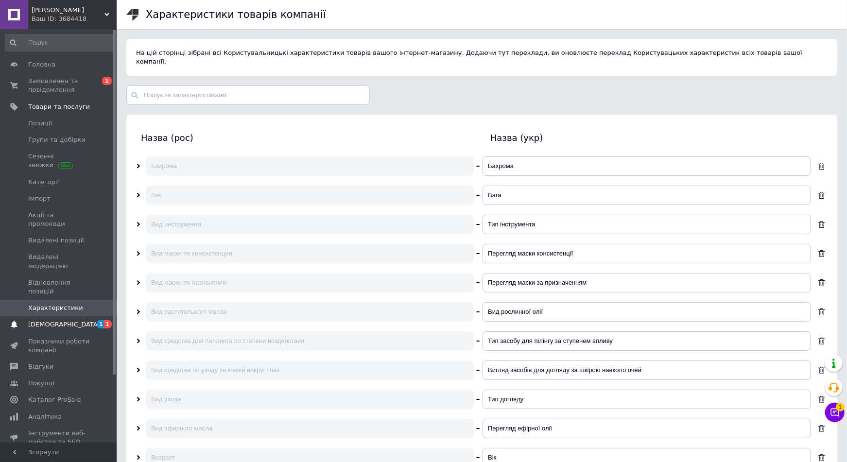
click at [52, 320] on span "[DEMOGRAPHIC_DATA]" at bounding box center [64, 324] width 72 height 9
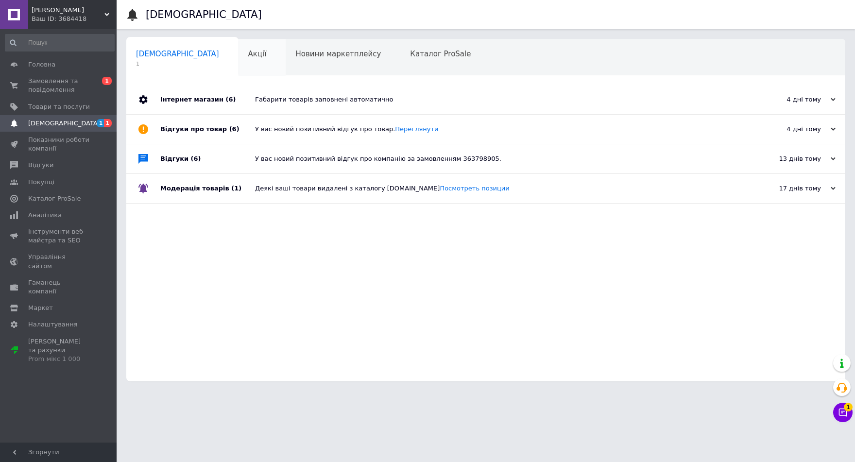
click at [248, 57] on span "Акції" at bounding box center [257, 54] width 18 height 9
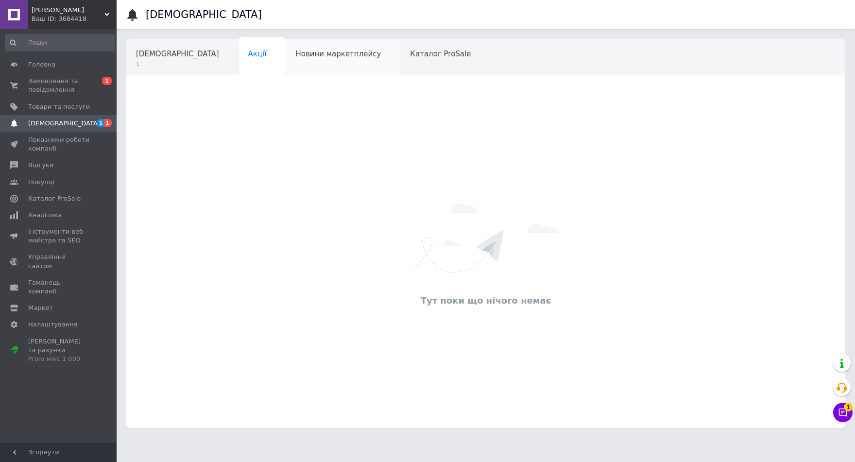
click at [295, 52] on span "Новини маркетплейсу" at bounding box center [338, 54] width 86 height 9
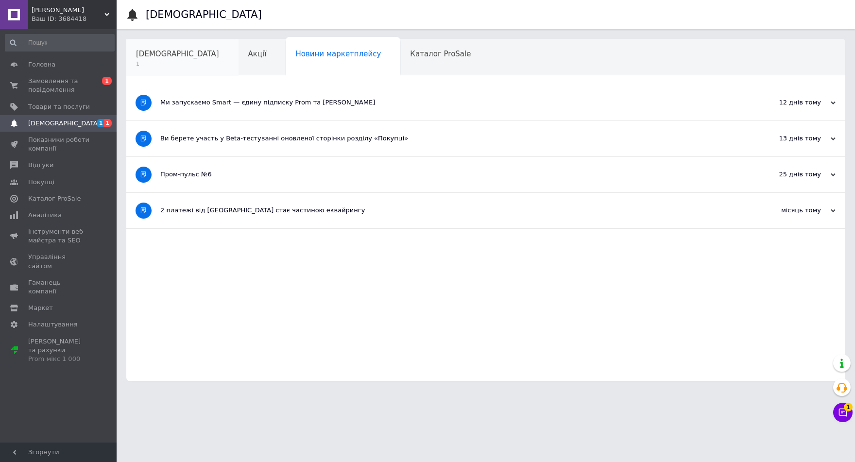
click at [193, 64] on div "[DEMOGRAPHIC_DATA] 1" at bounding box center [182, 57] width 112 height 37
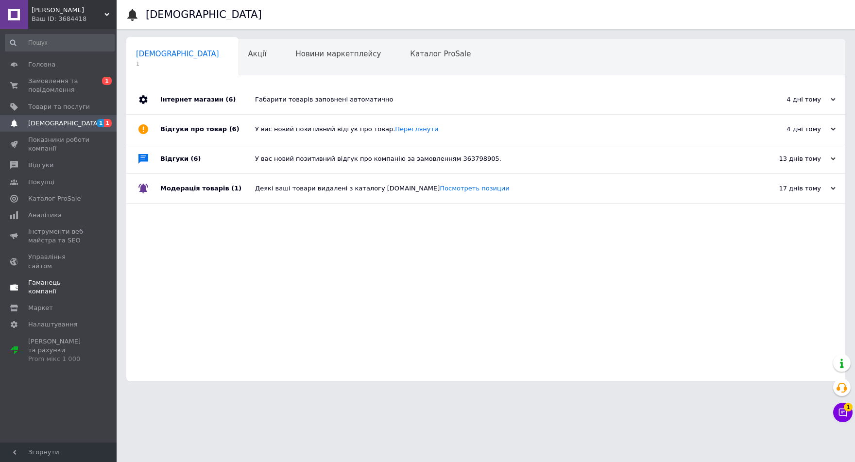
click at [45, 278] on span "Гаманець компанії" at bounding box center [59, 286] width 62 height 17
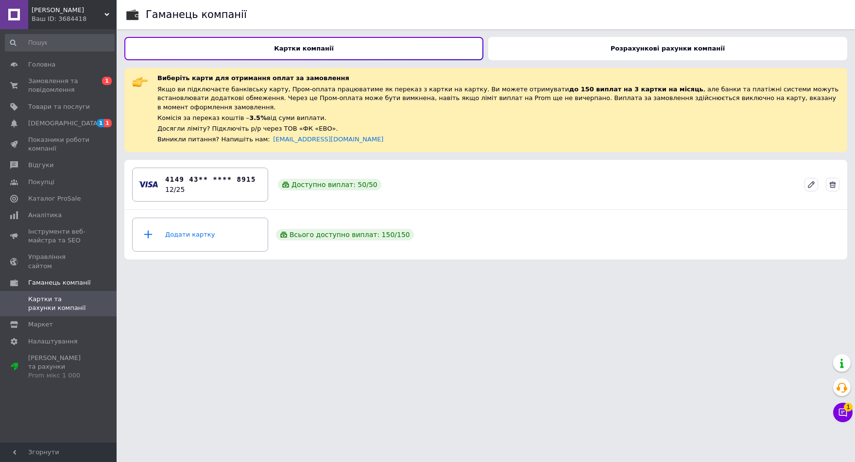
click at [638, 48] on b "Розрахункові рахунки компанії" at bounding box center [668, 48] width 114 height 7
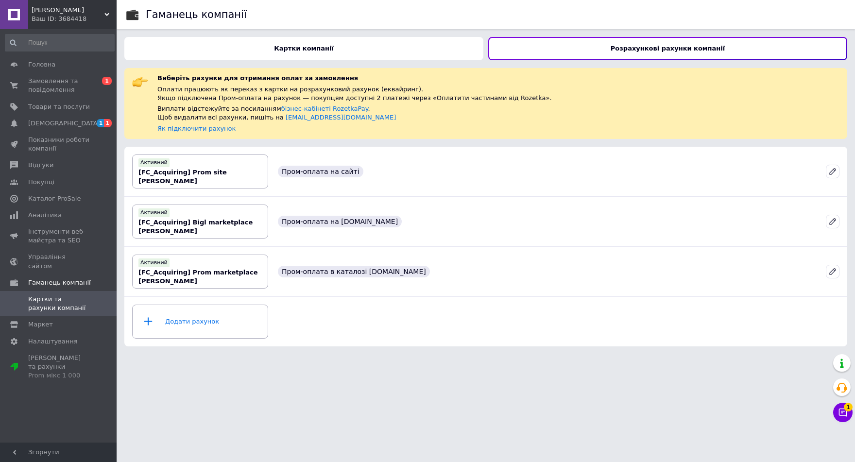
click at [266, 46] on div "Картки компанії" at bounding box center [303, 48] width 359 height 23
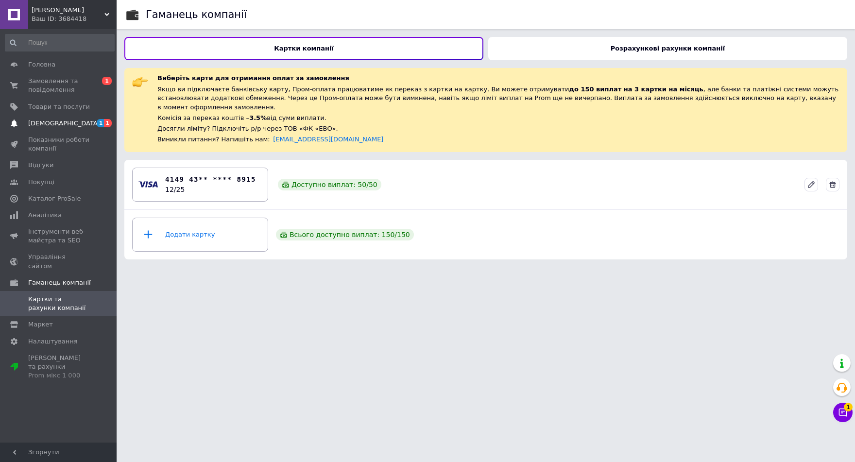
click at [57, 120] on span "[DEMOGRAPHIC_DATA]" at bounding box center [64, 123] width 72 height 9
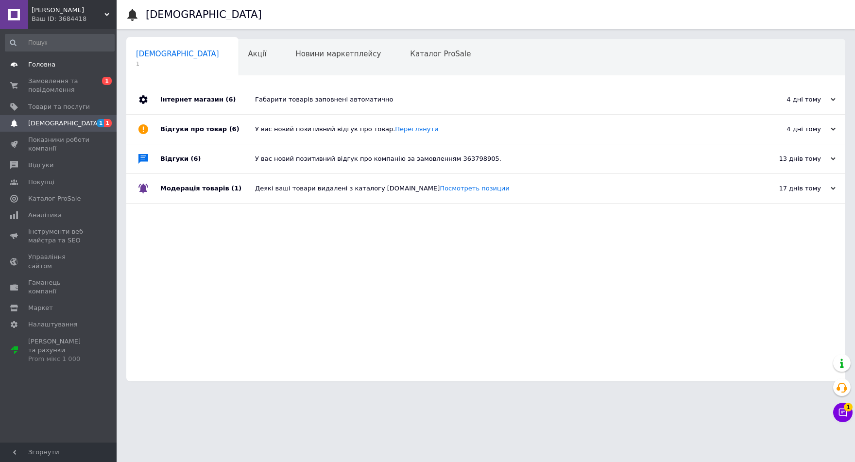
click at [42, 64] on span "Головна" at bounding box center [41, 64] width 27 height 9
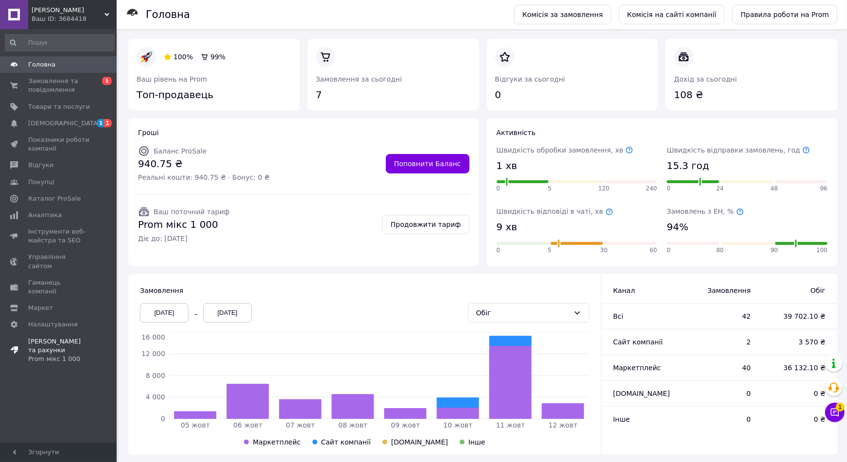
click at [45, 355] on div "Prom мікс 1 000" at bounding box center [59, 359] width 62 height 9
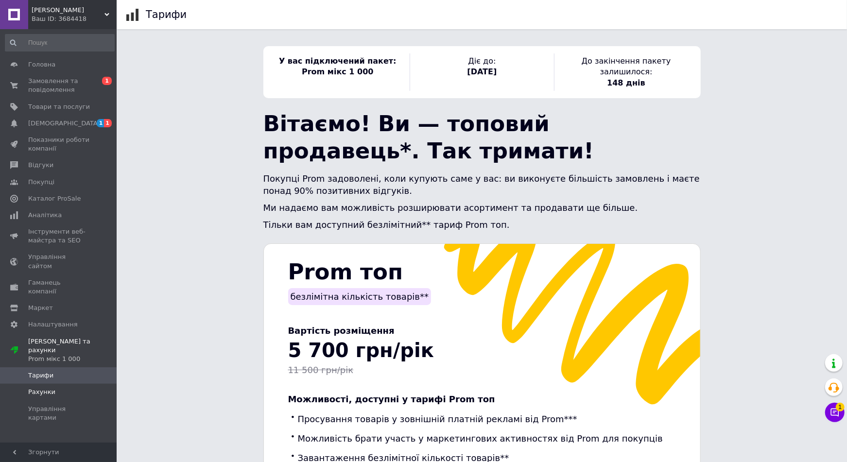
click at [45, 388] on span "Рахунки" at bounding box center [41, 392] width 27 height 9
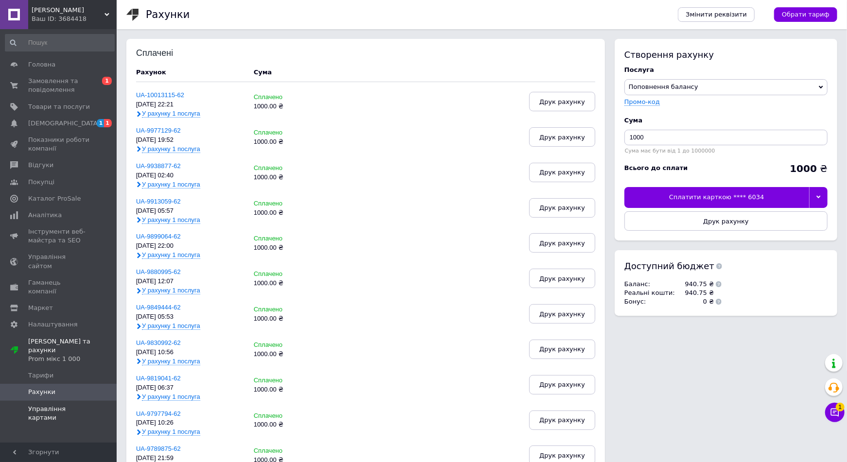
click at [44, 405] on span "Управління картами" at bounding box center [59, 413] width 62 height 17
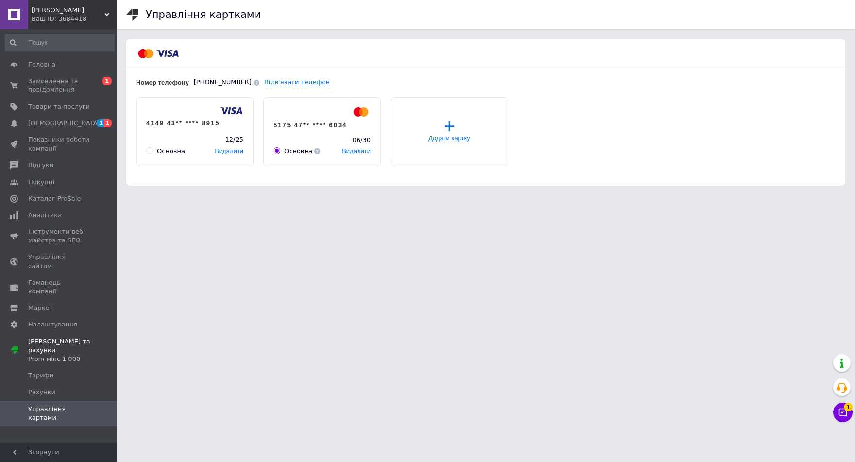
click at [109, 12] on icon at bounding box center [106, 14] width 5 height 5
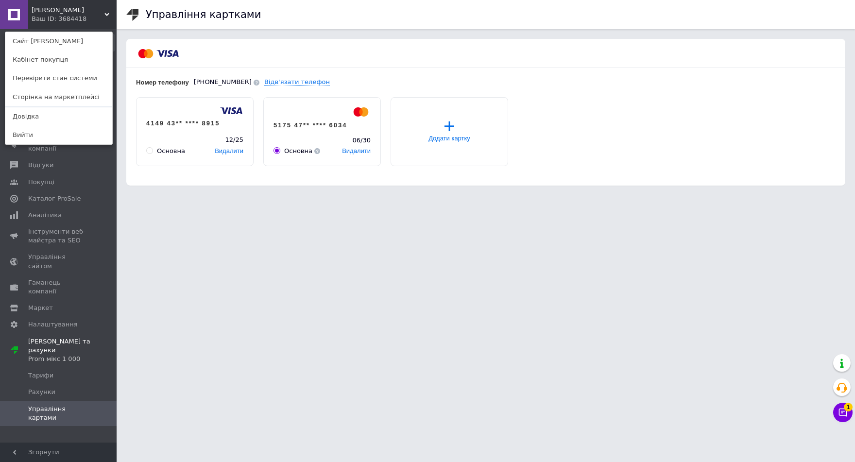
click at [76, 426] on div "Головна Замовлення та повідомлення 0 1 Товари та послуги Сповіщення 1 1 Показни…" at bounding box center [60, 237] width 120 height 416
click at [104, 14] on icon at bounding box center [106, 14] width 5 height 5
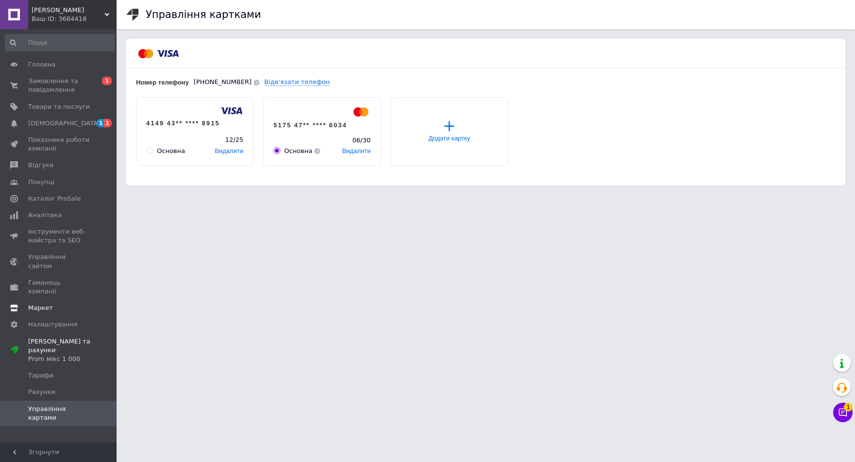
click at [65, 304] on span "Маркет" at bounding box center [59, 308] width 62 height 9
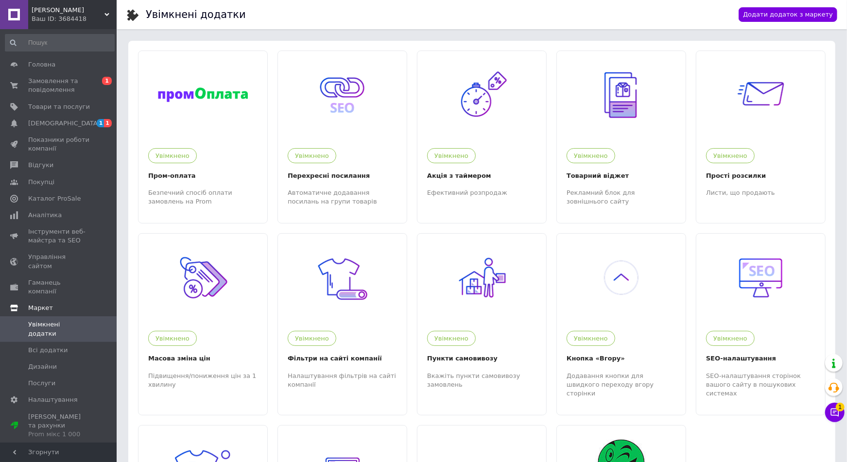
click at [65, 304] on span "Маркет" at bounding box center [72, 308] width 88 height 9
click at [60, 278] on span "Гаманець компанії" at bounding box center [59, 286] width 62 height 17
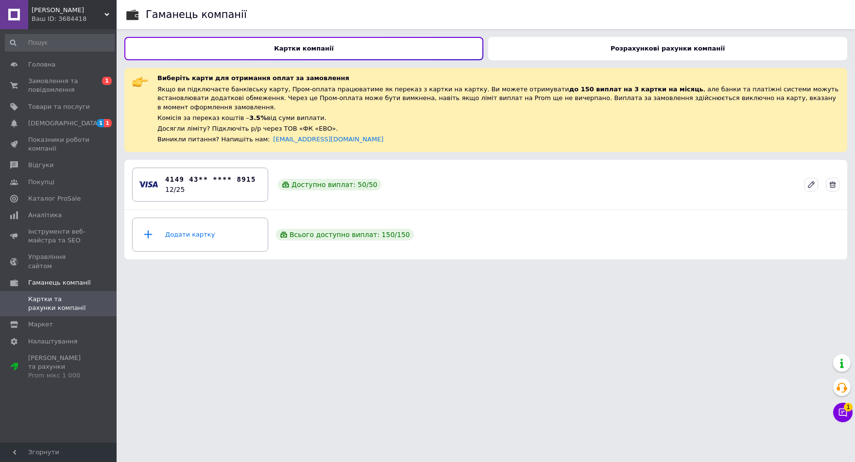
click at [686, 49] on b "Розрахункові рахунки компанії" at bounding box center [668, 48] width 114 height 7
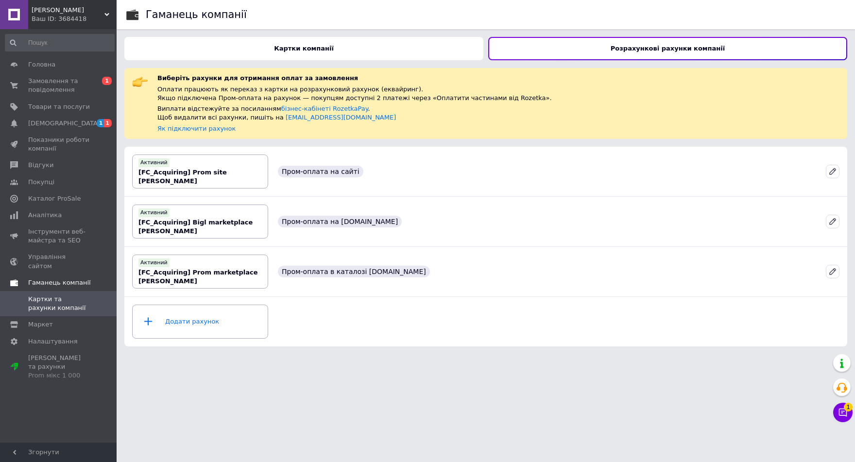
click at [71, 278] on span "Гаманець компанії" at bounding box center [59, 282] width 63 height 9
click at [65, 257] on span "Управління сайтом" at bounding box center [59, 261] width 62 height 17
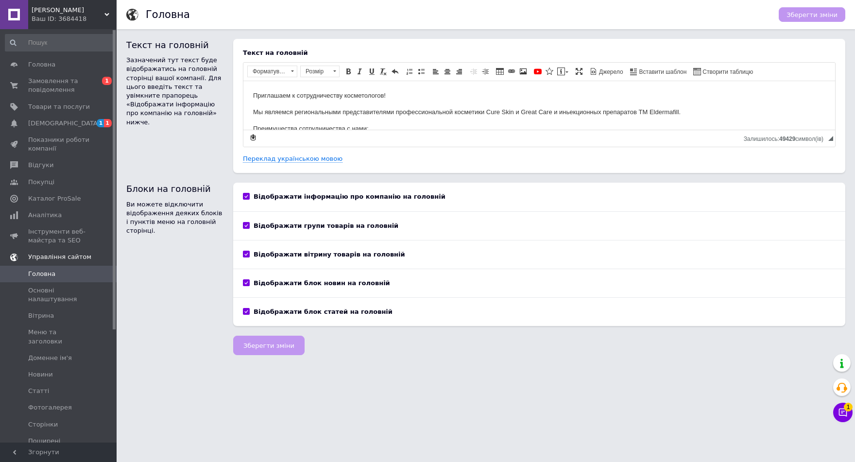
click at [65, 257] on span "Управління сайтом" at bounding box center [59, 257] width 63 height 9
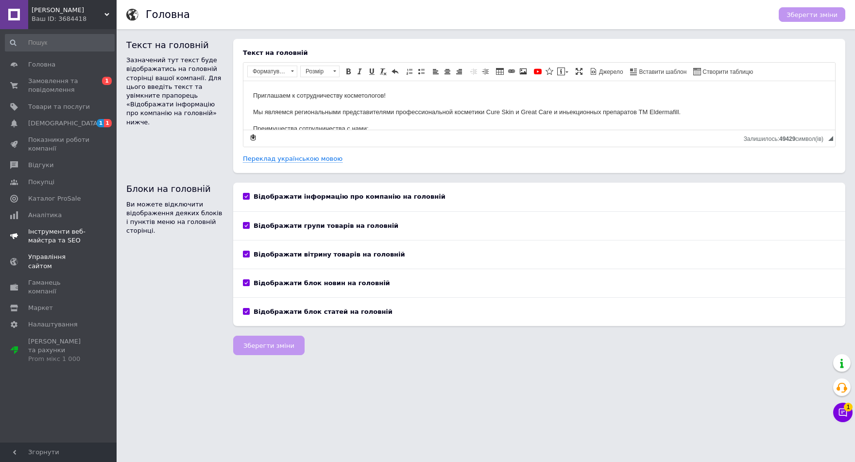
click at [53, 241] on span "Інструменти веб-майстра та SEO" at bounding box center [59, 235] width 62 height 17
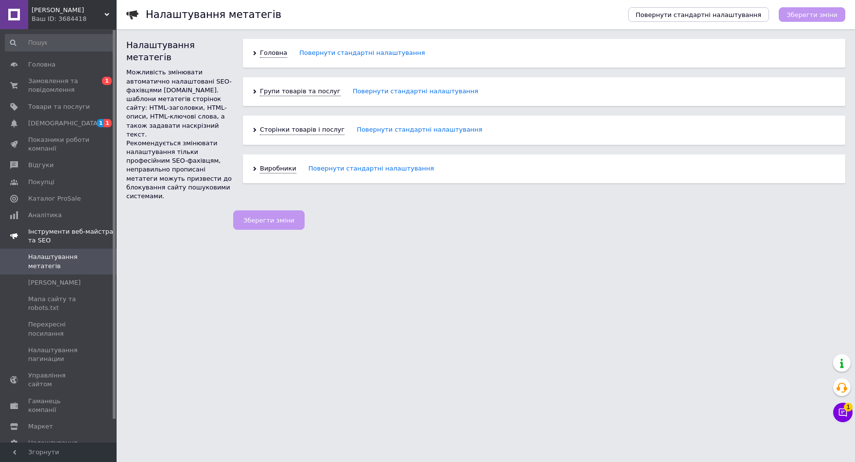
click at [51, 236] on span "Інструменти веб-майстра та SEO" at bounding box center [72, 235] width 88 height 17
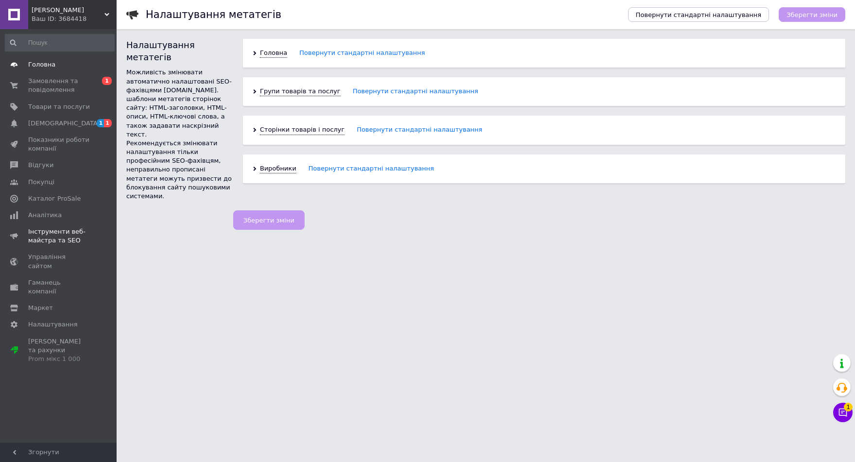
click at [50, 62] on span "Головна" at bounding box center [41, 64] width 27 height 9
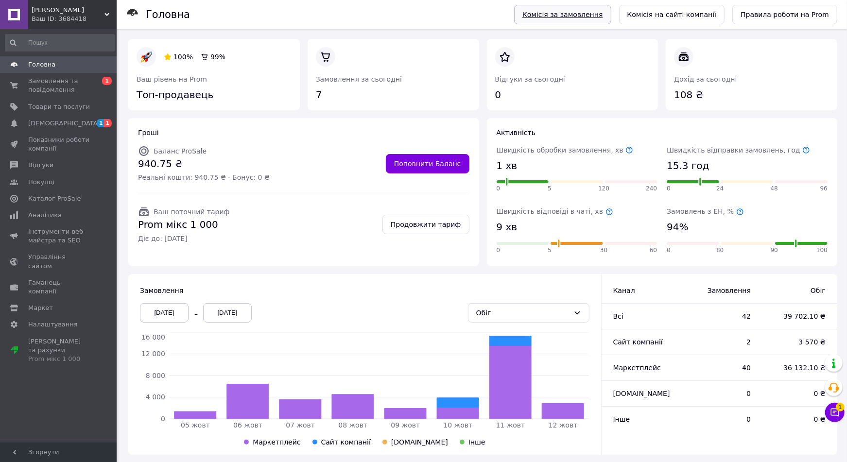
click at [581, 16] on link "Комісія за замовлення" at bounding box center [562, 14] width 97 height 19
click at [54, 107] on span "Товари та послуги" at bounding box center [59, 107] width 62 height 9
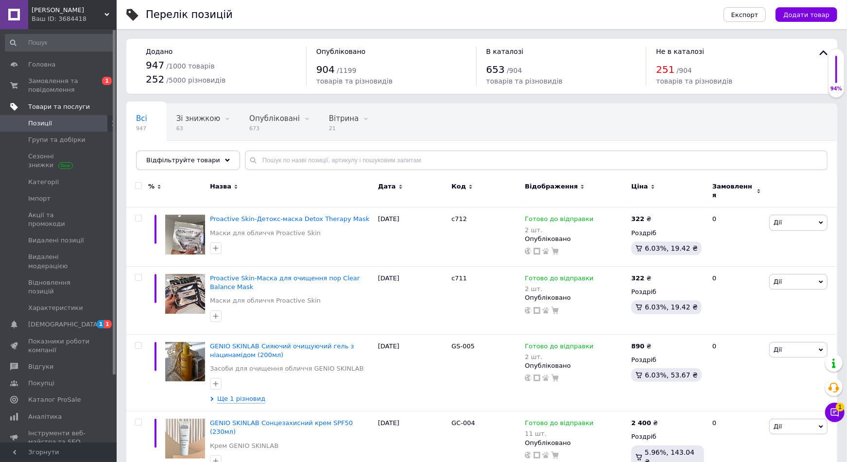
click at [54, 107] on span "Товари та послуги" at bounding box center [59, 107] width 62 height 9
